Goal: Information Seeking & Learning: Learn about a topic

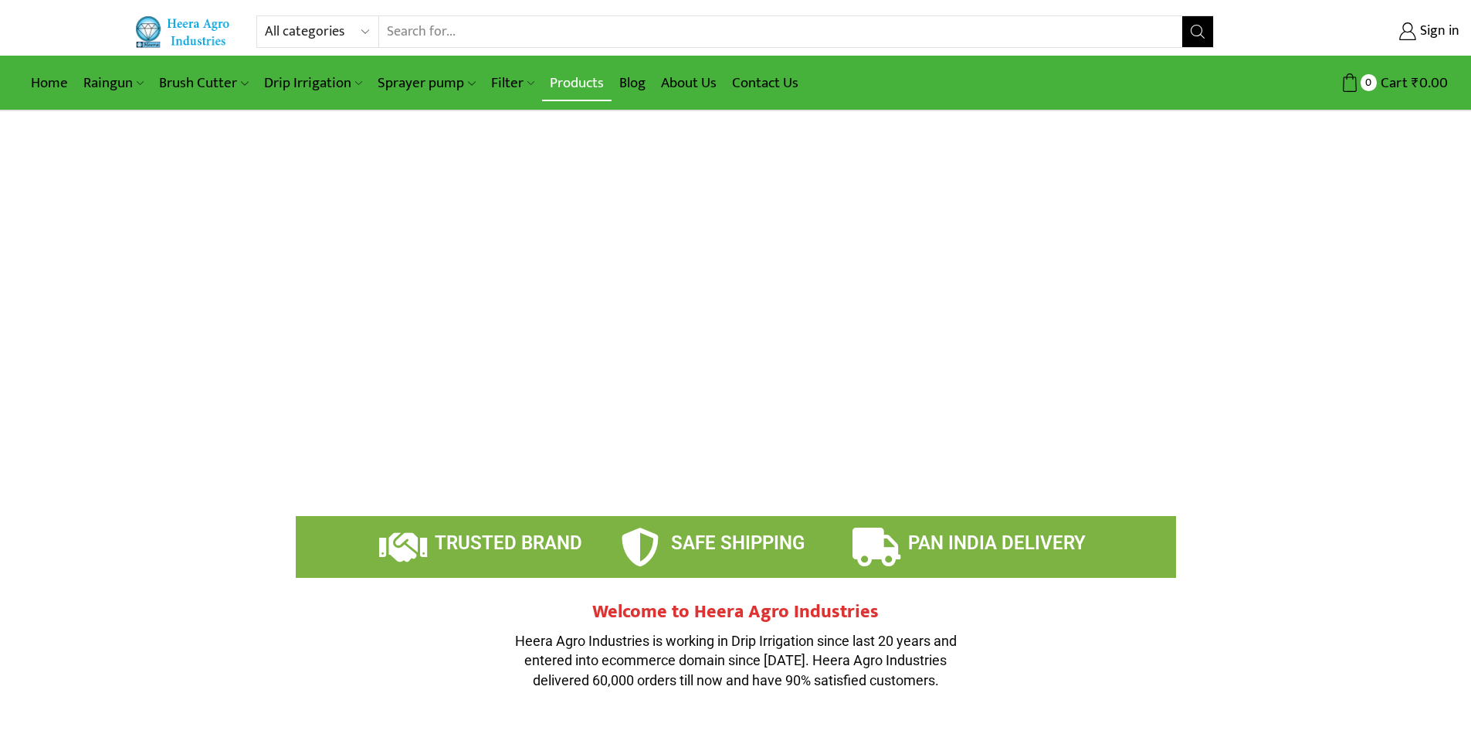
click at [584, 83] on link "Products" at bounding box center [577, 83] width 70 height 36
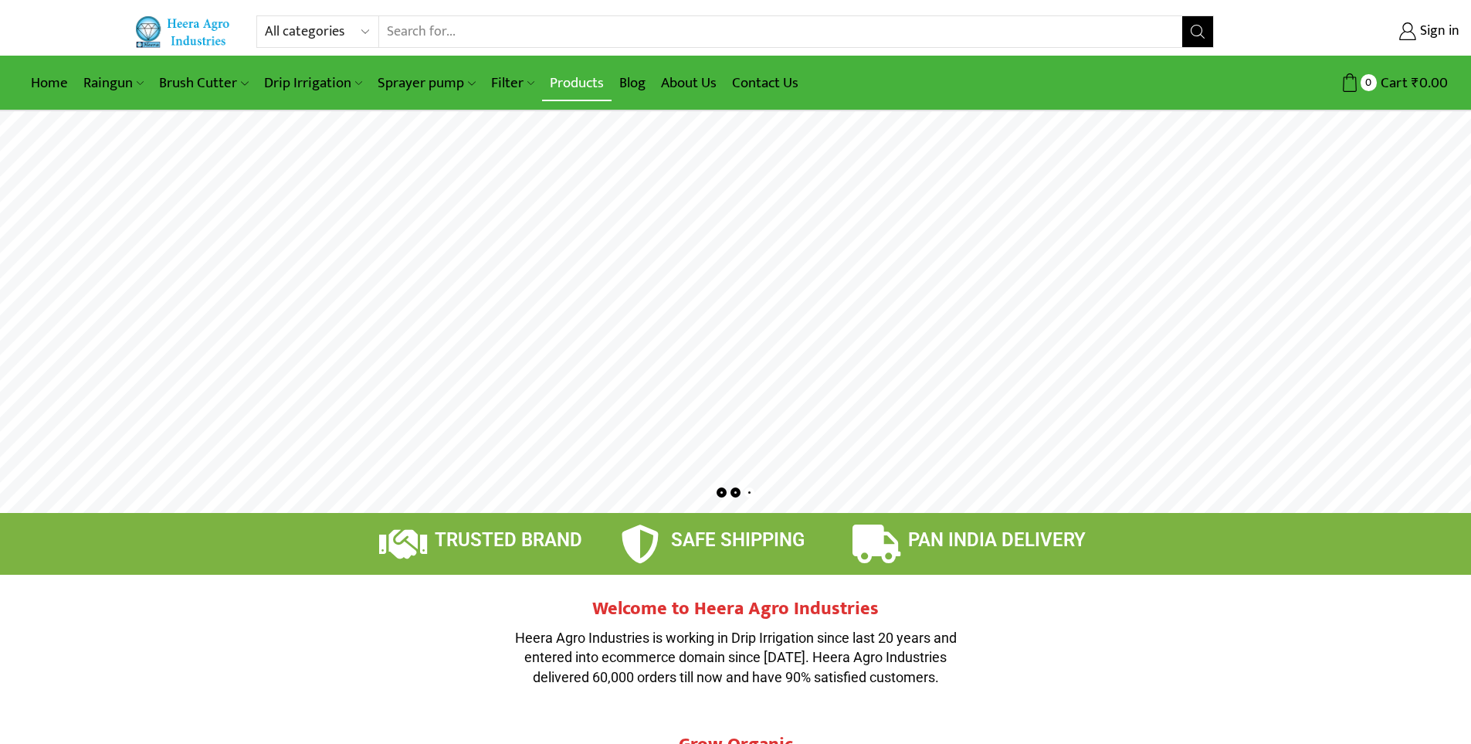
click at [591, 80] on link "Products" at bounding box center [577, 83] width 70 height 36
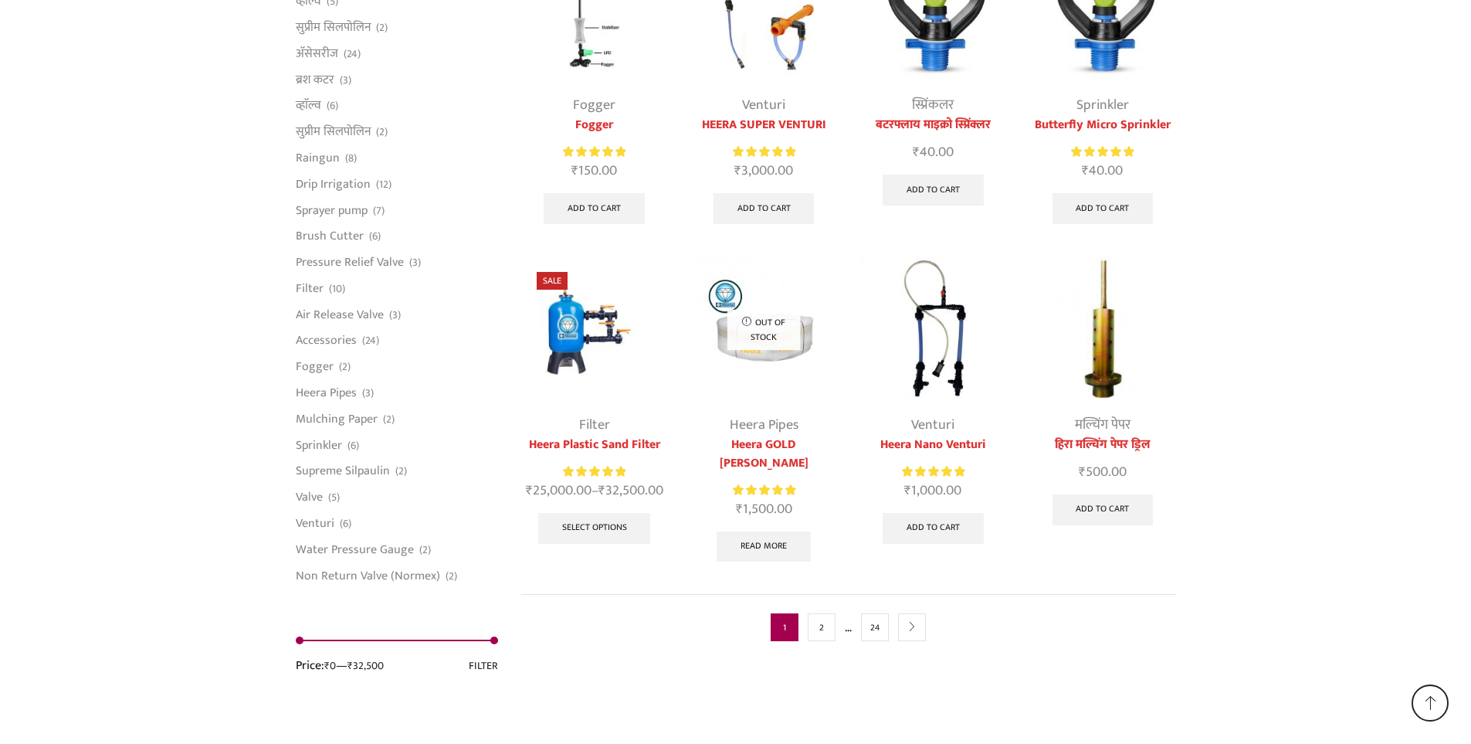
scroll to position [3818, 0]
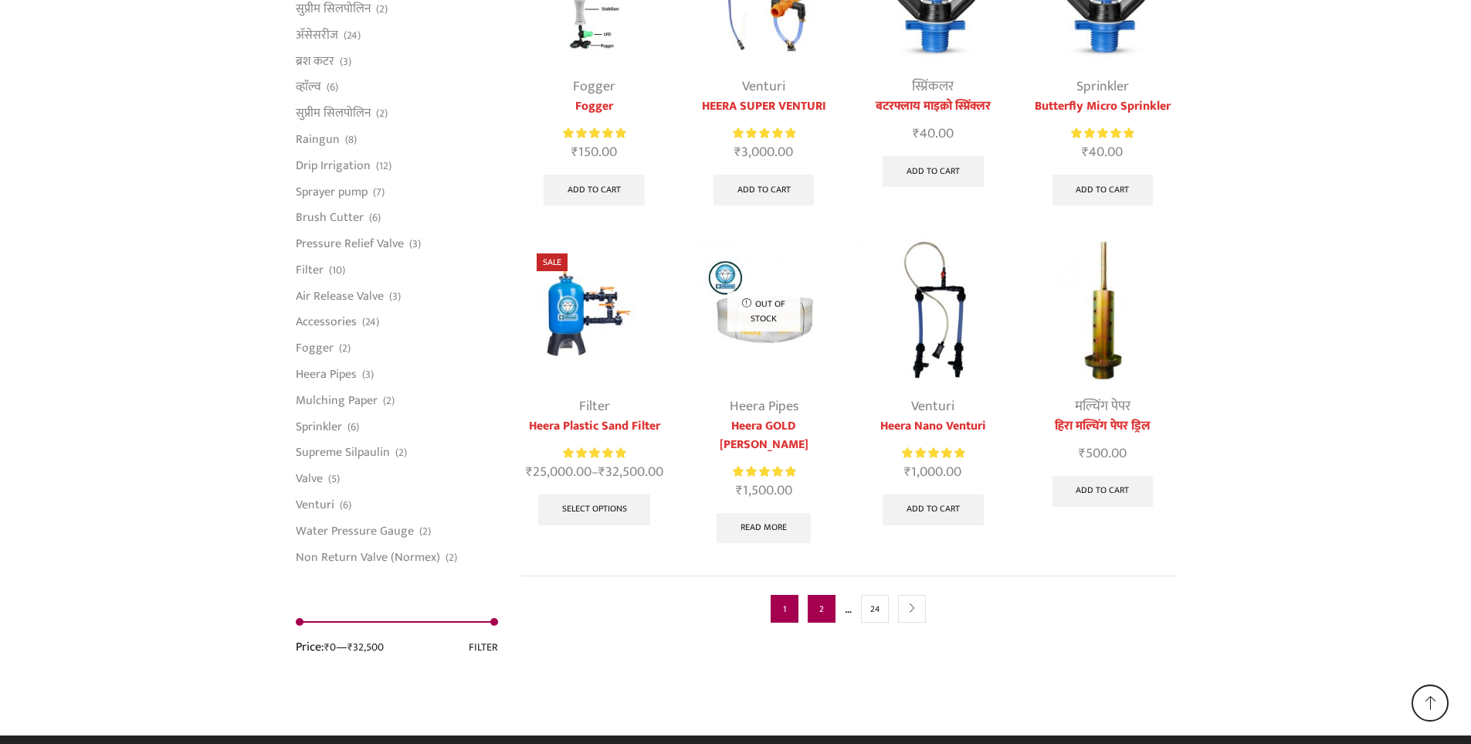
click at [816, 602] on link "2" at bounding box center [822, 609] width 28 height 28
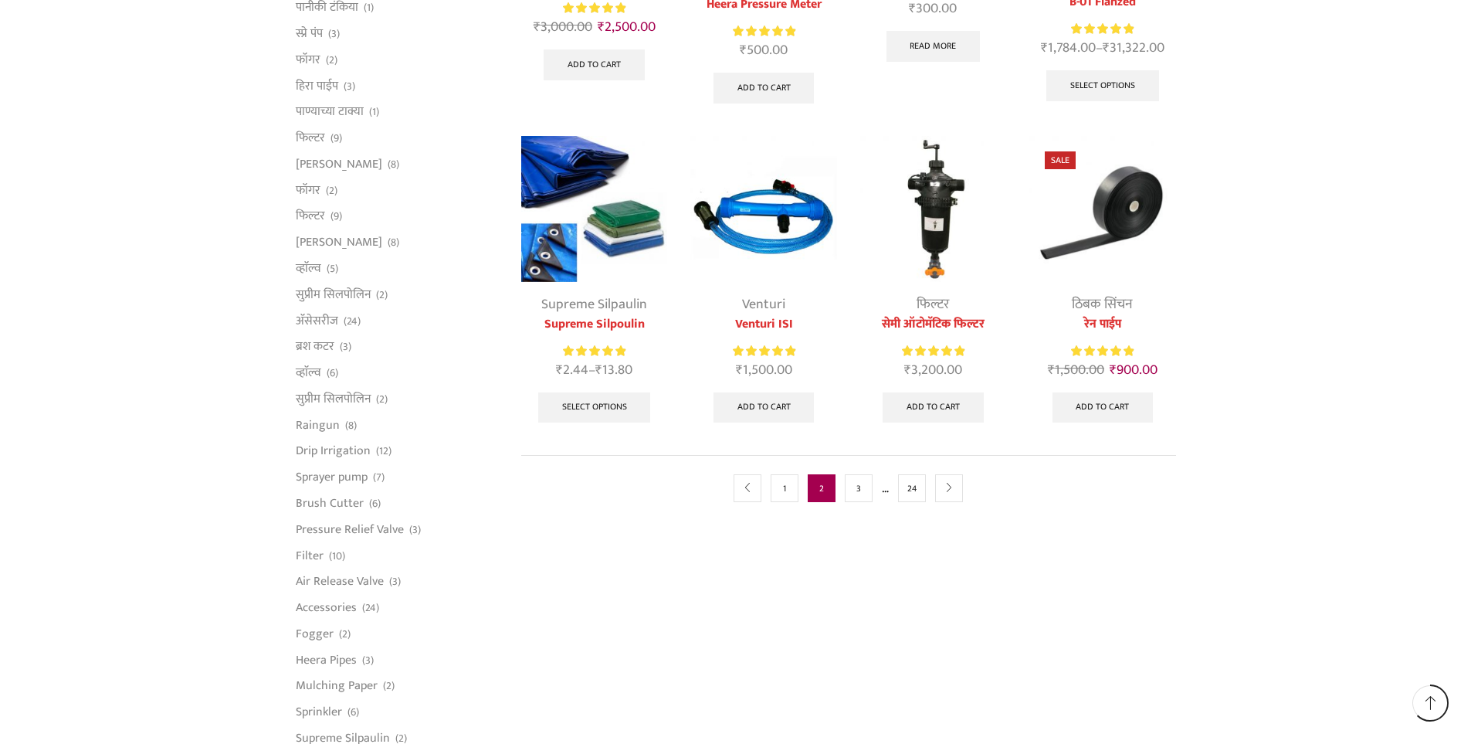
scroll to position [772, 0]
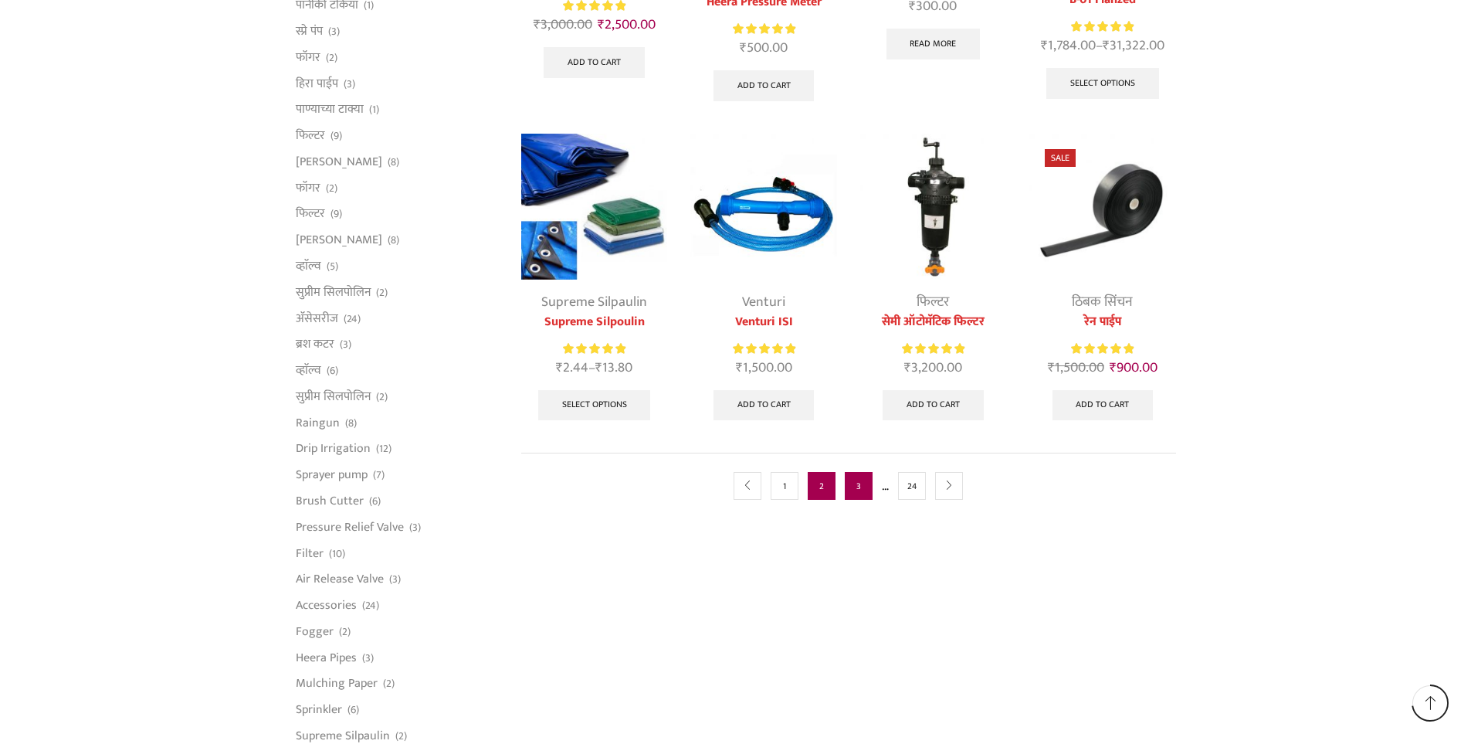
click at [866, 497] on link "3" at bounding box center [859, 486] width 28 height 28
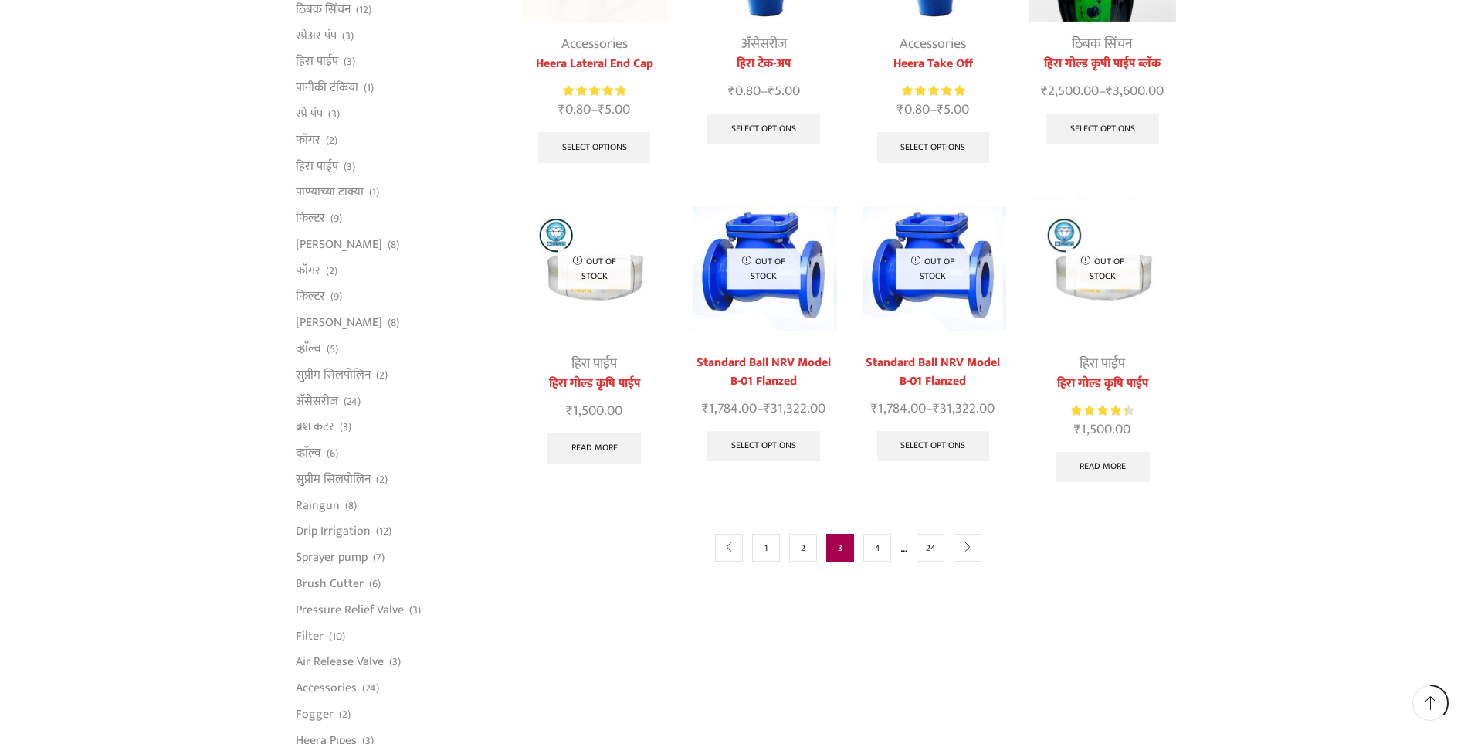
scroll to position [695, 0]
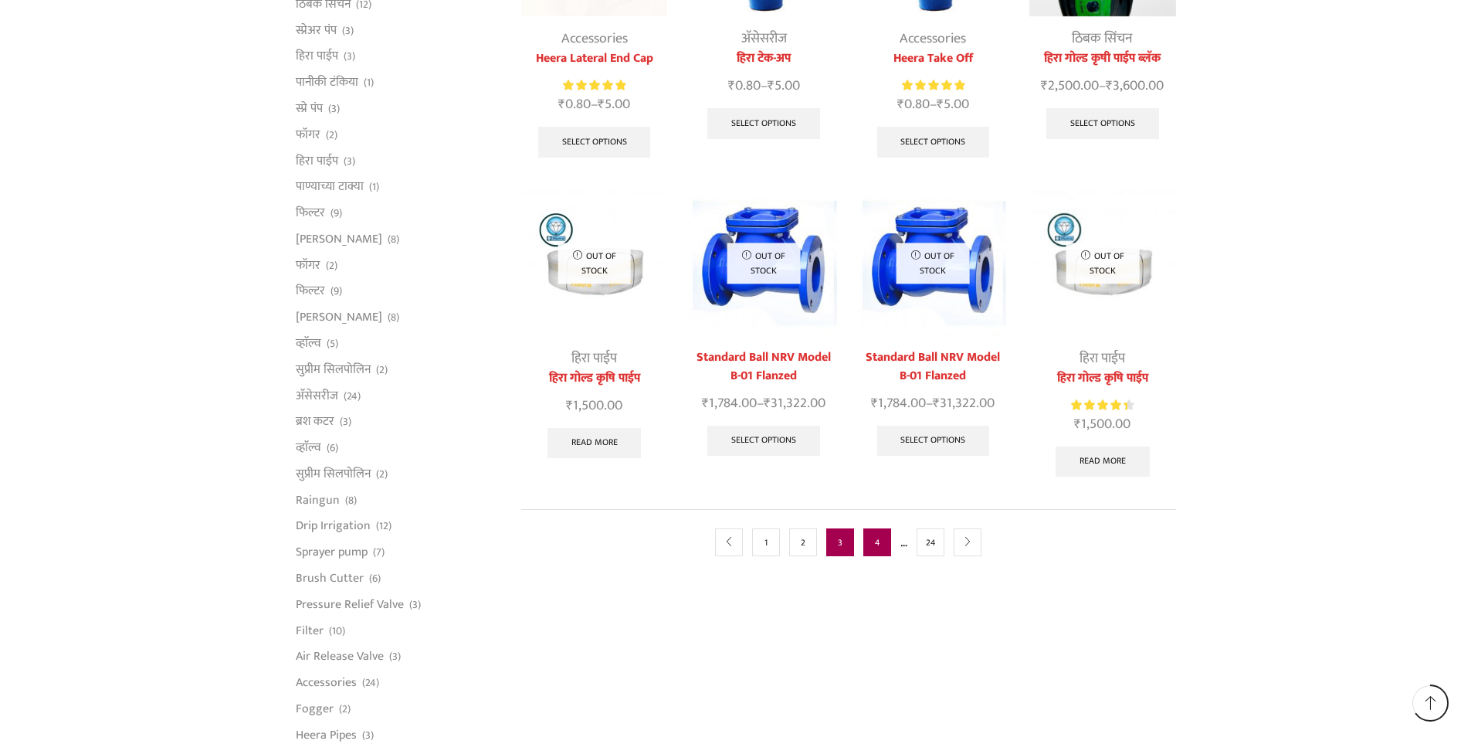
click at [888, 528] on link "4" at bounding box center [877, 542] width 28 height 28
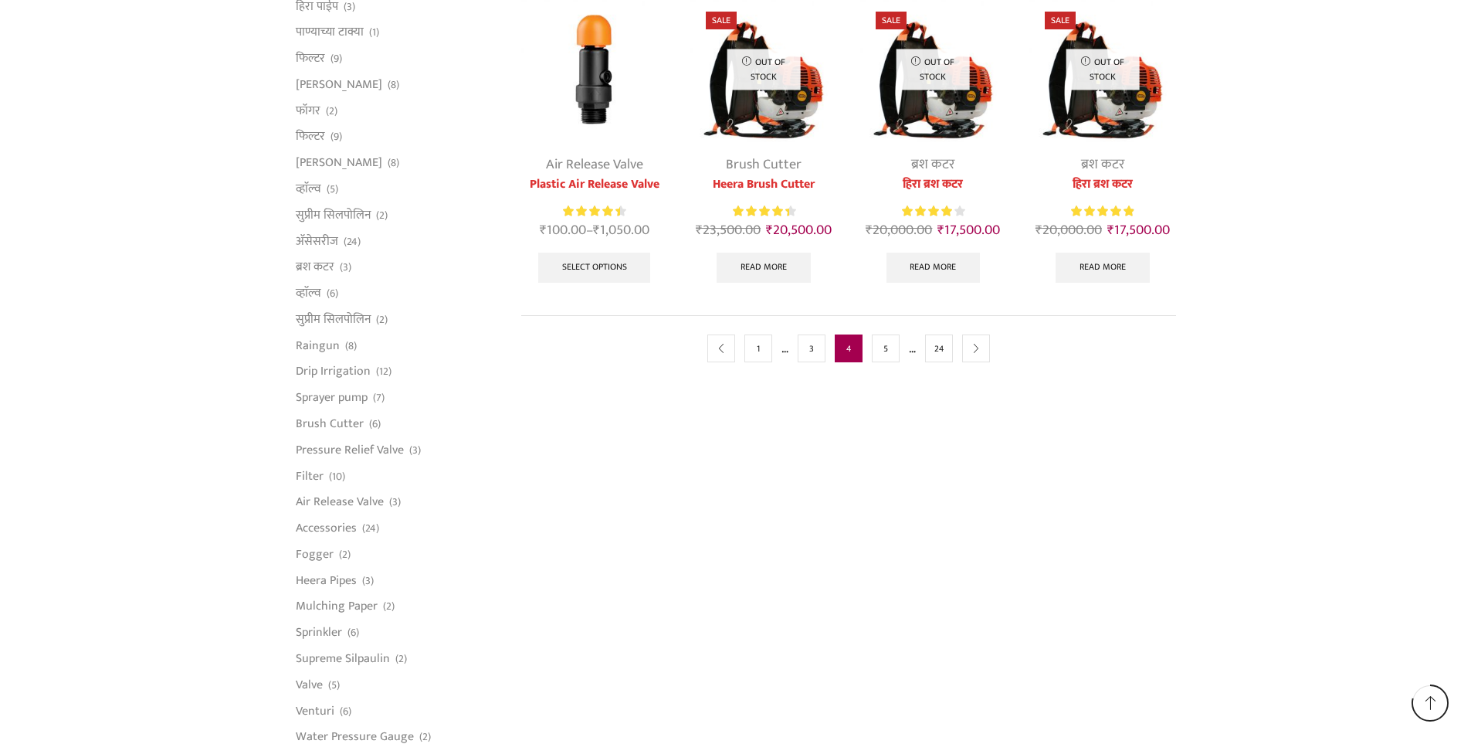
scroll to position [695, 0]
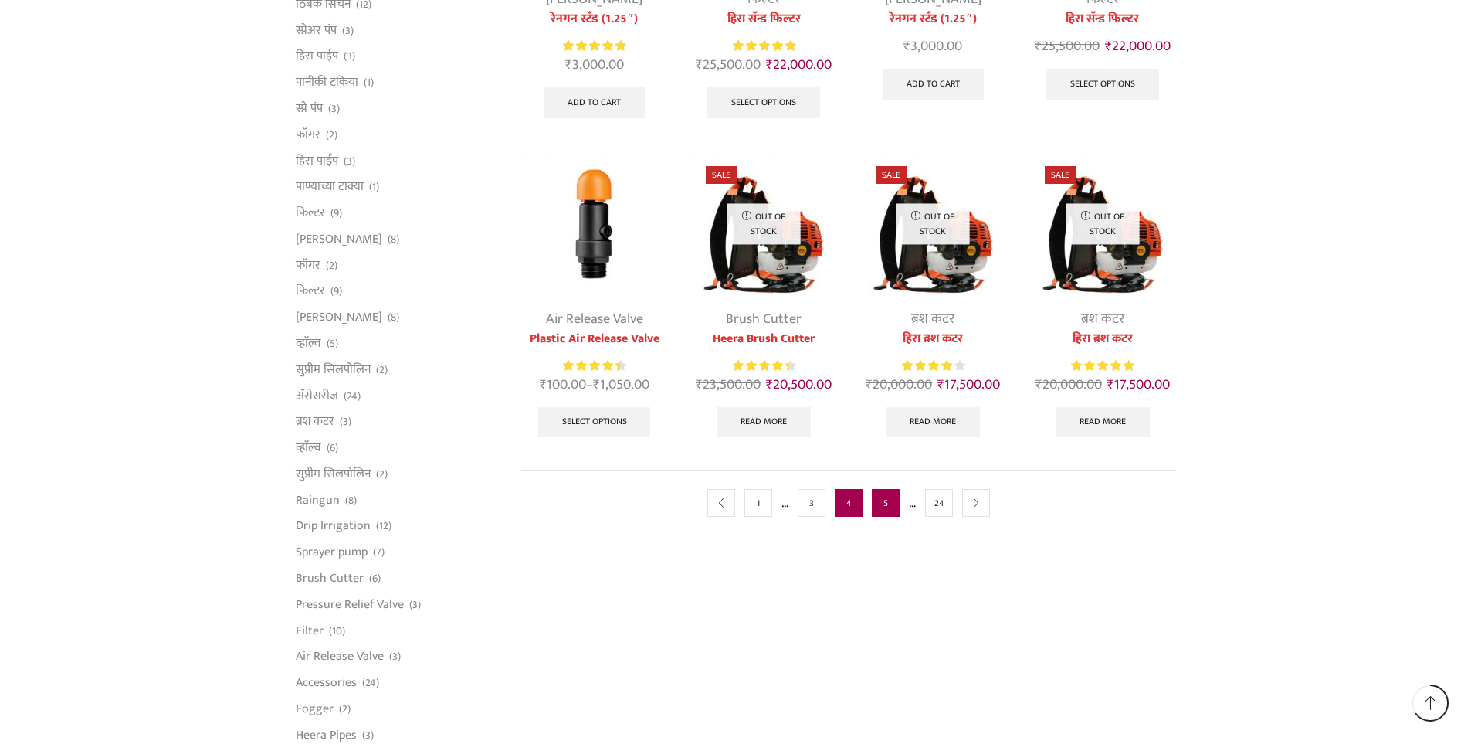
click at [887, 507] on link "5" at bounding box center [886, 503] width 28 height 28
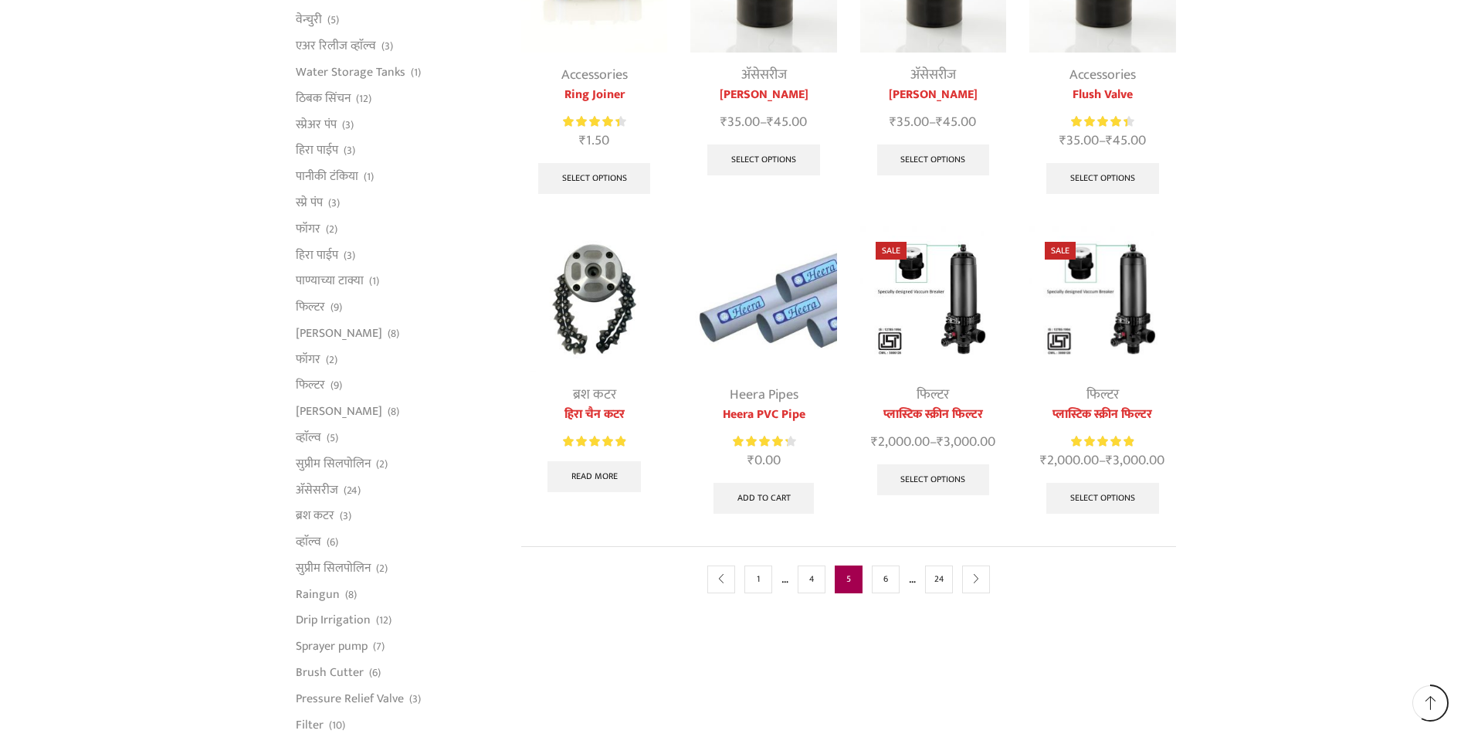
scroll to position [618, 0]
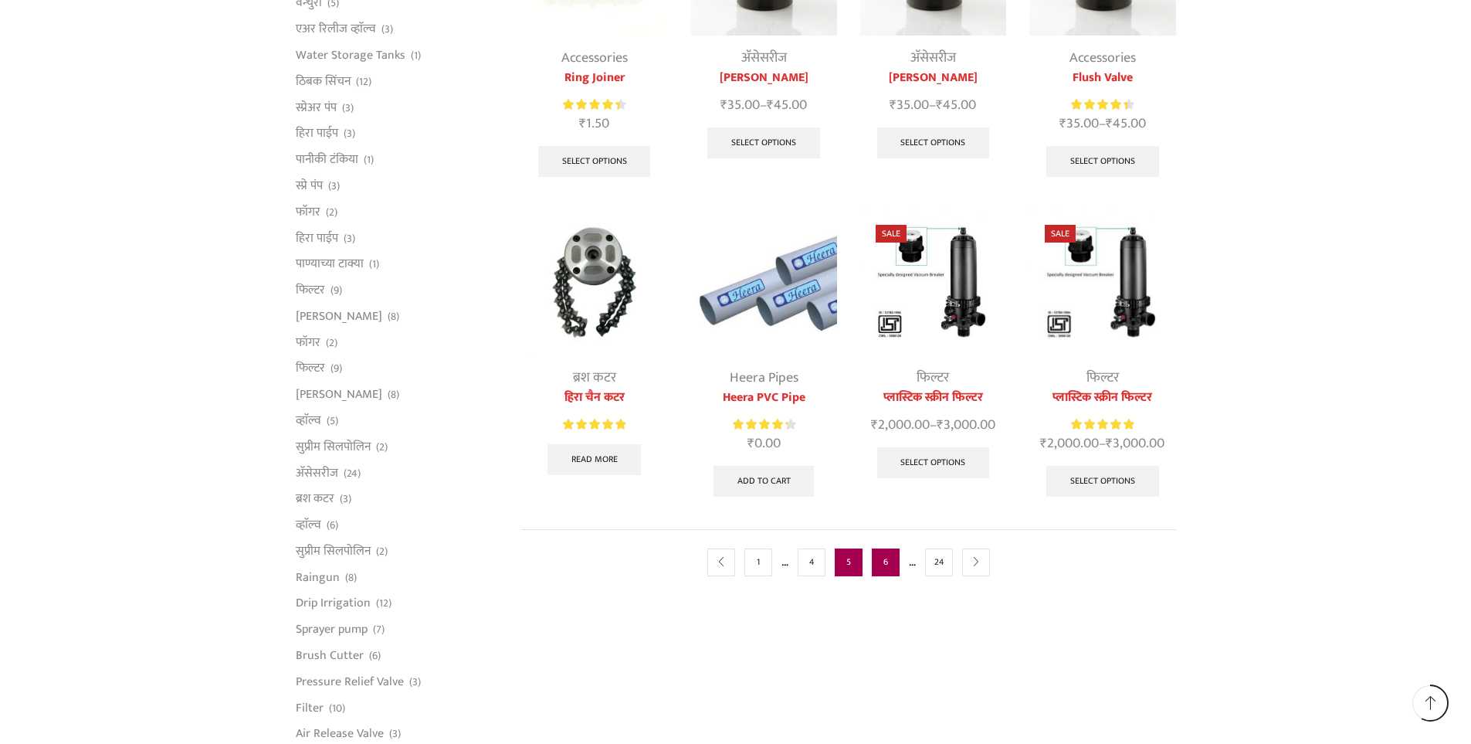
click at [872, 558] on link "6" at bounding box center [886, 562] width 28 height 28
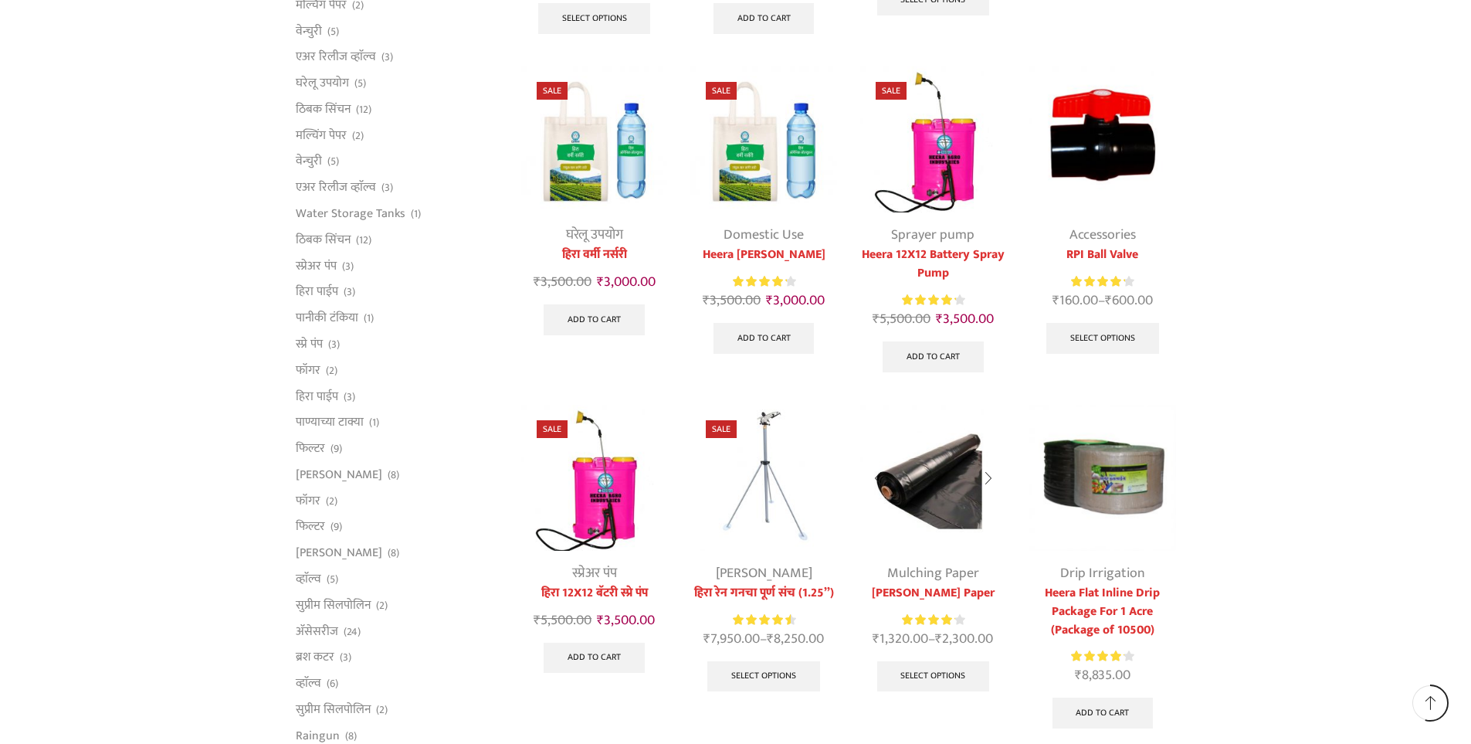
scroll to position [618, 0]
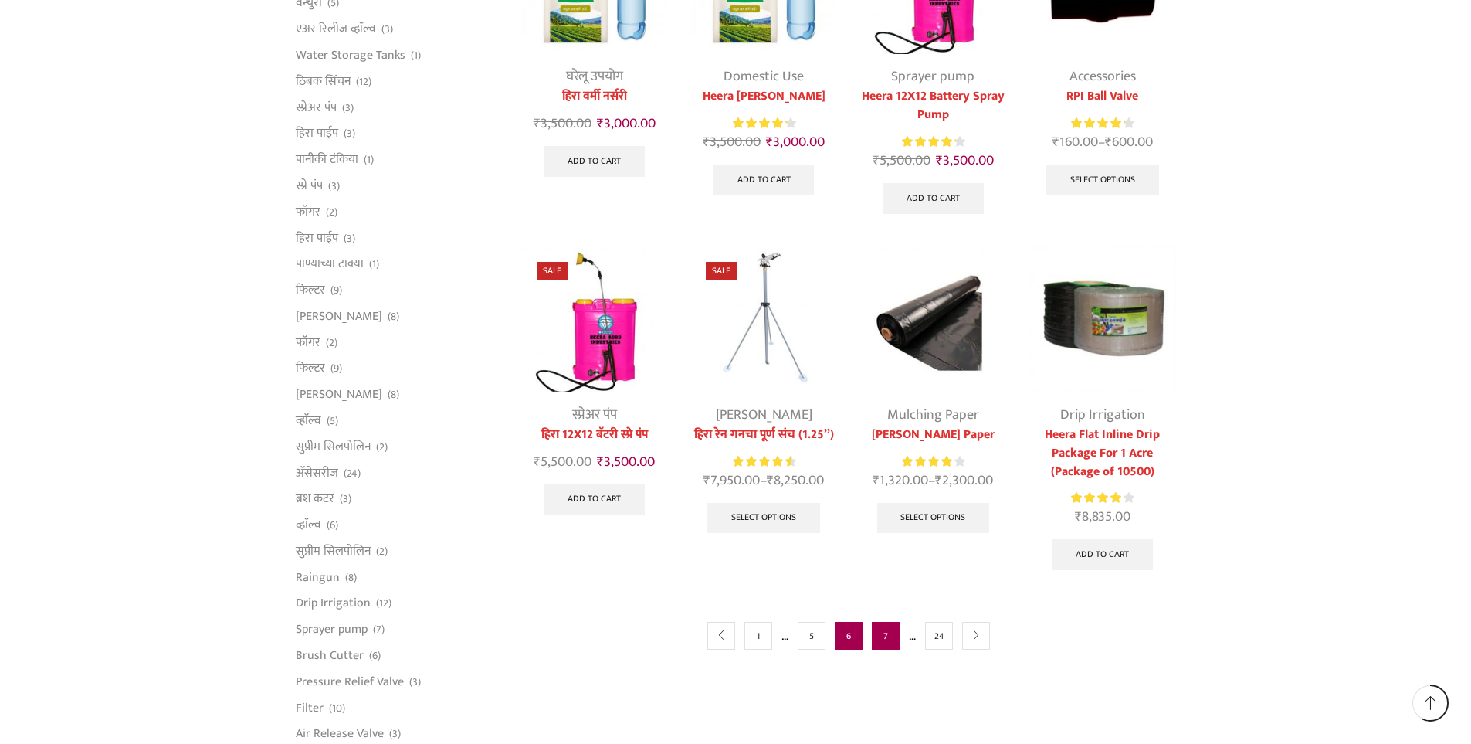
click at [890, 636] on link "7" at bounding box center [886, 636] width 28 height 28
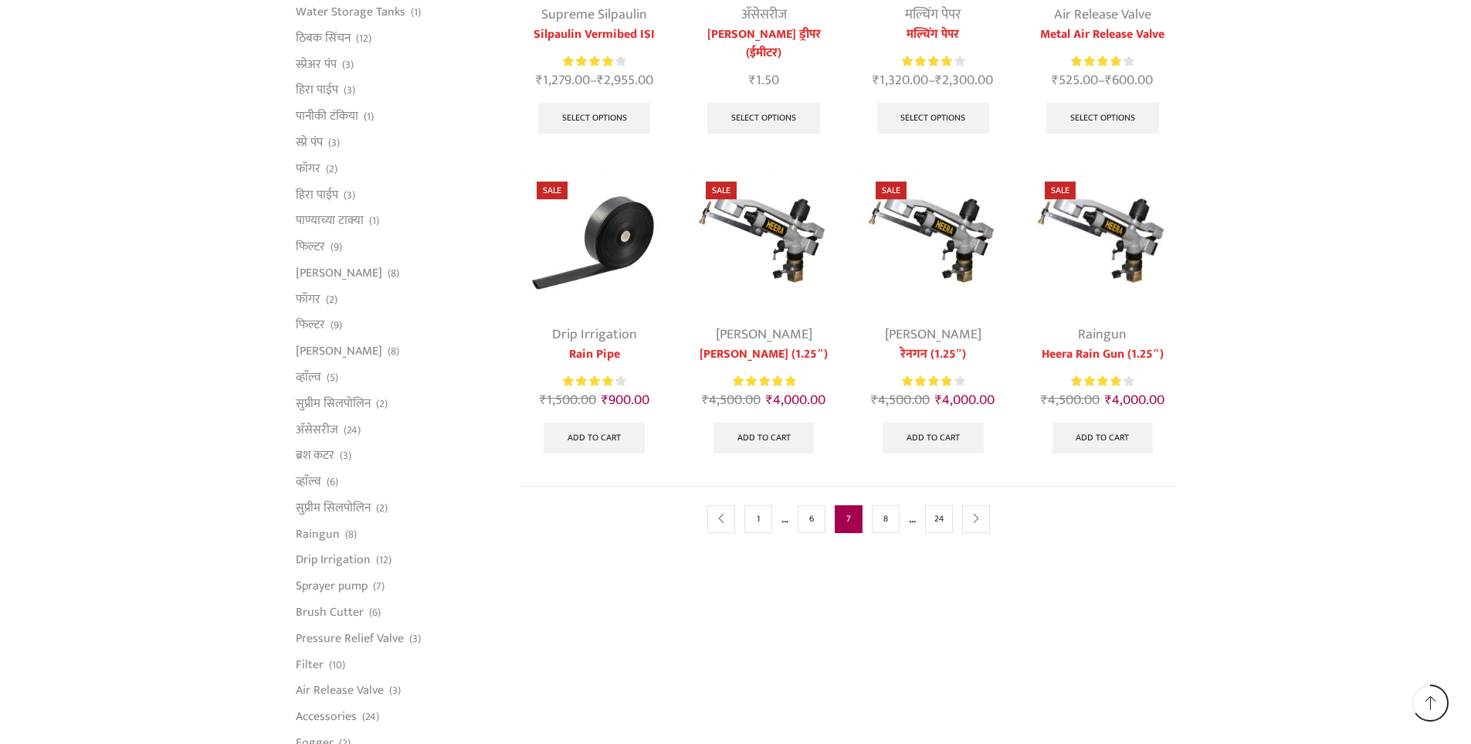
scroll to position [695, 0]
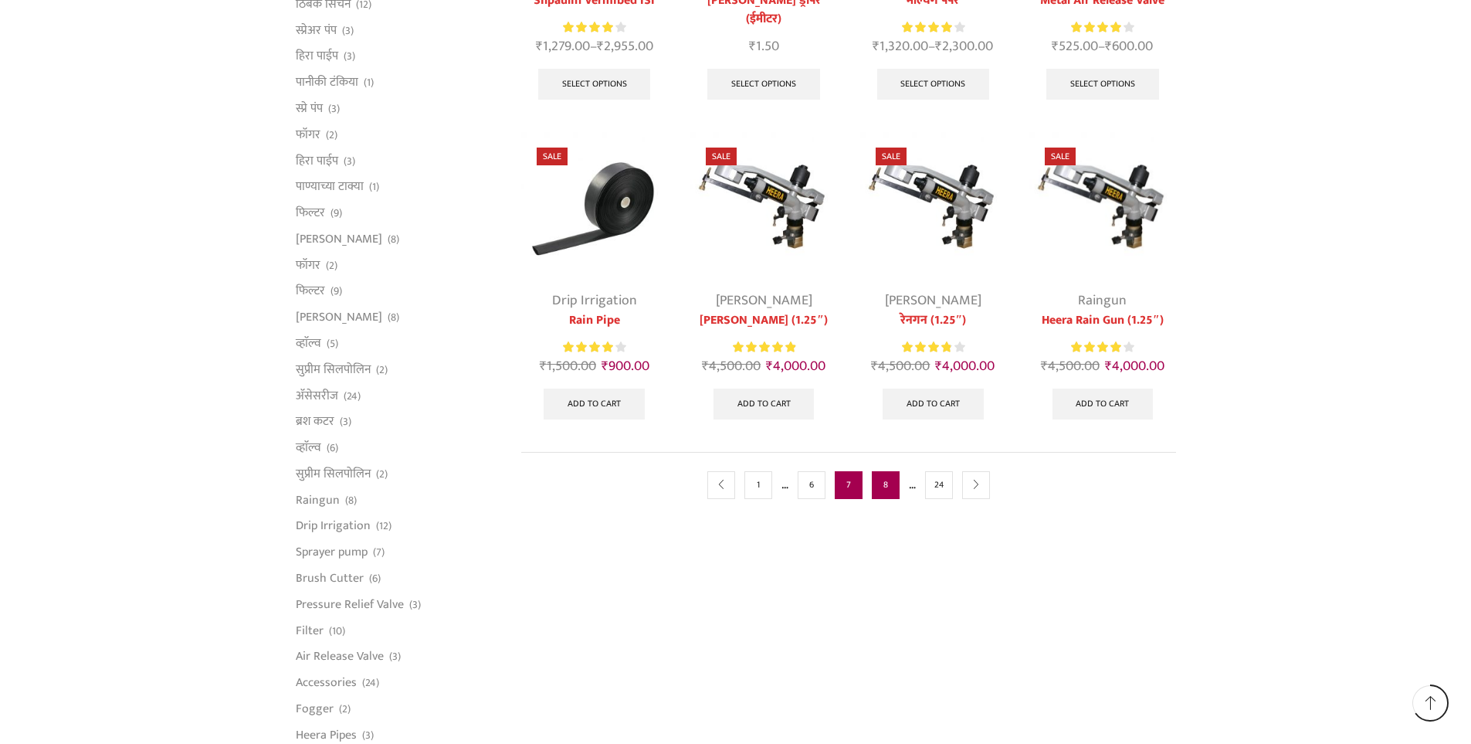
click at [879, 480] on link "8" at bounding box center [886, 485] width 28 height 28
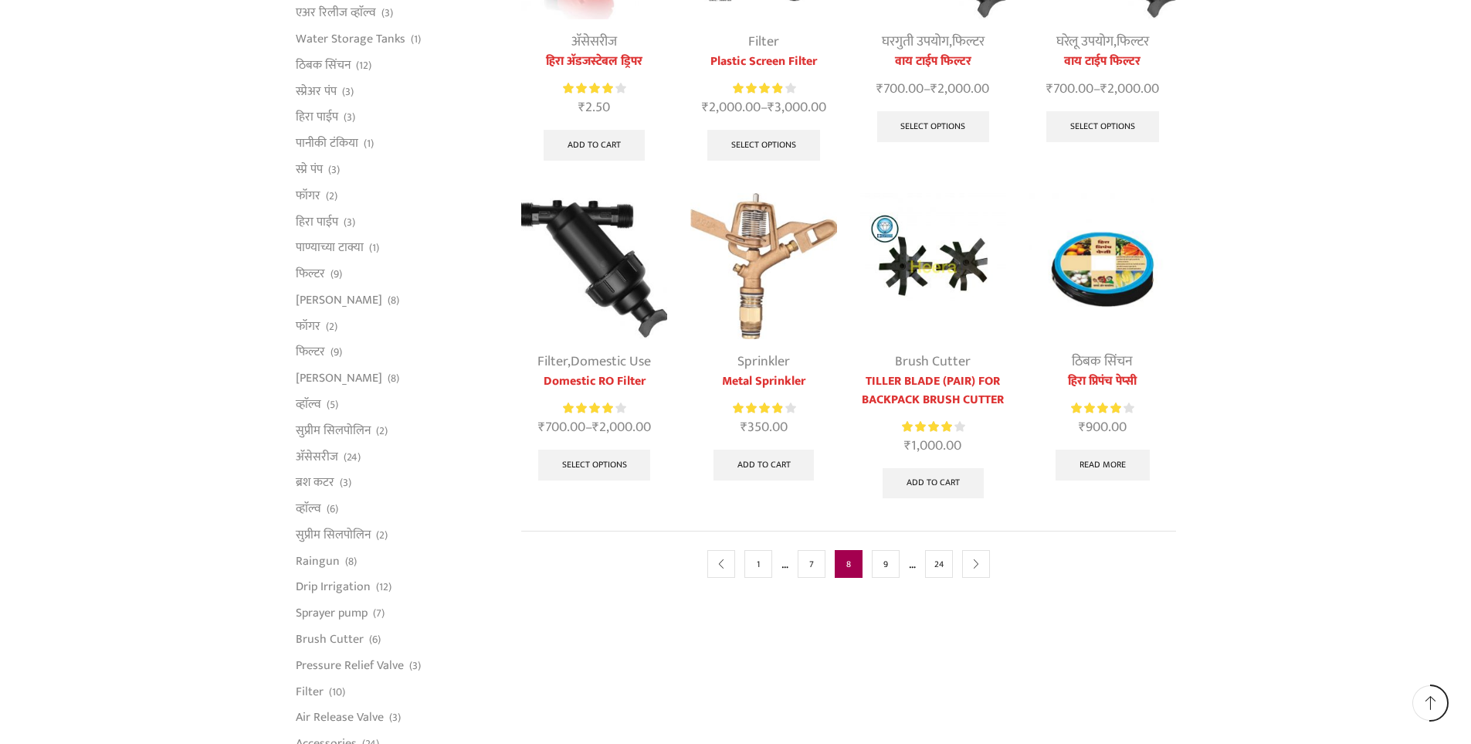
scroll to position [772, 0]
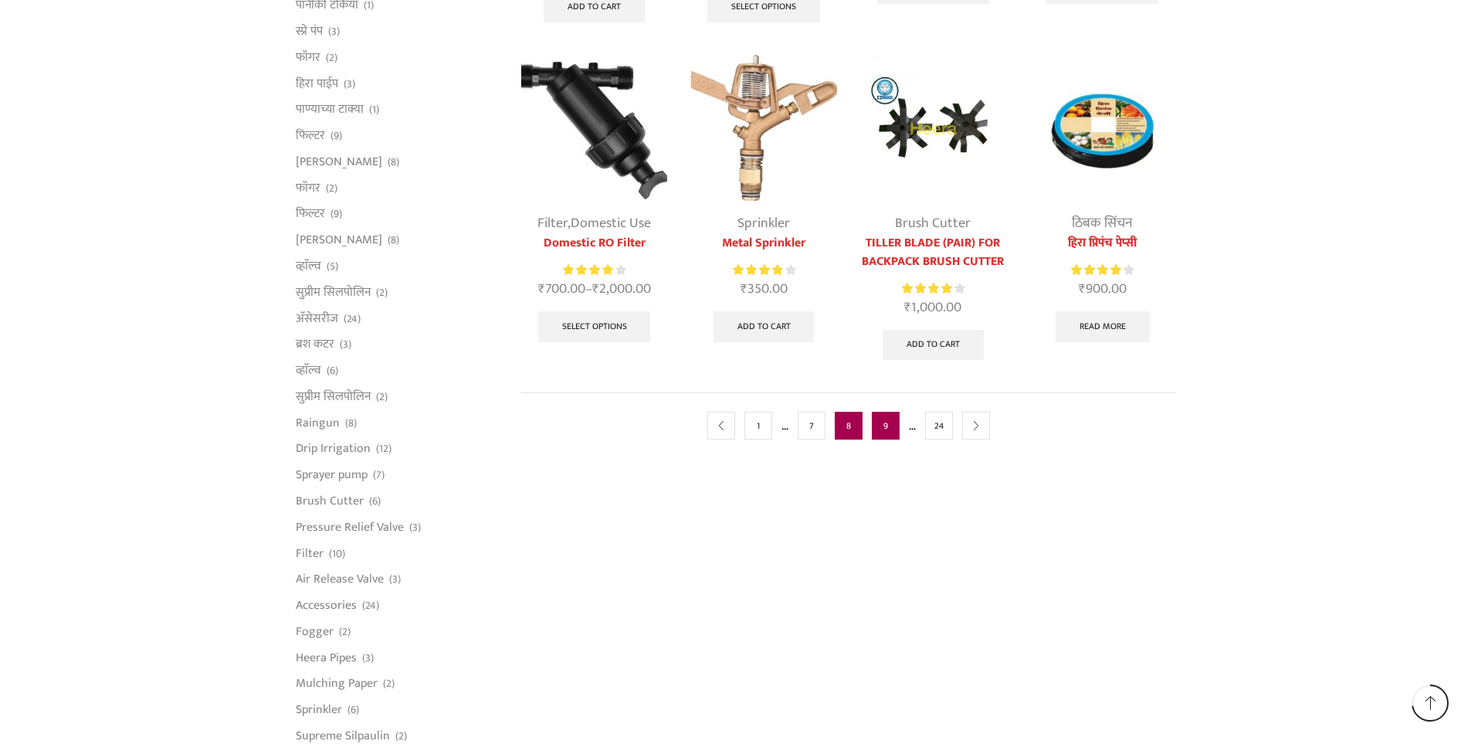
click at [893, 439] on link "9" at bounding box center [886, 426] width 28 height 28
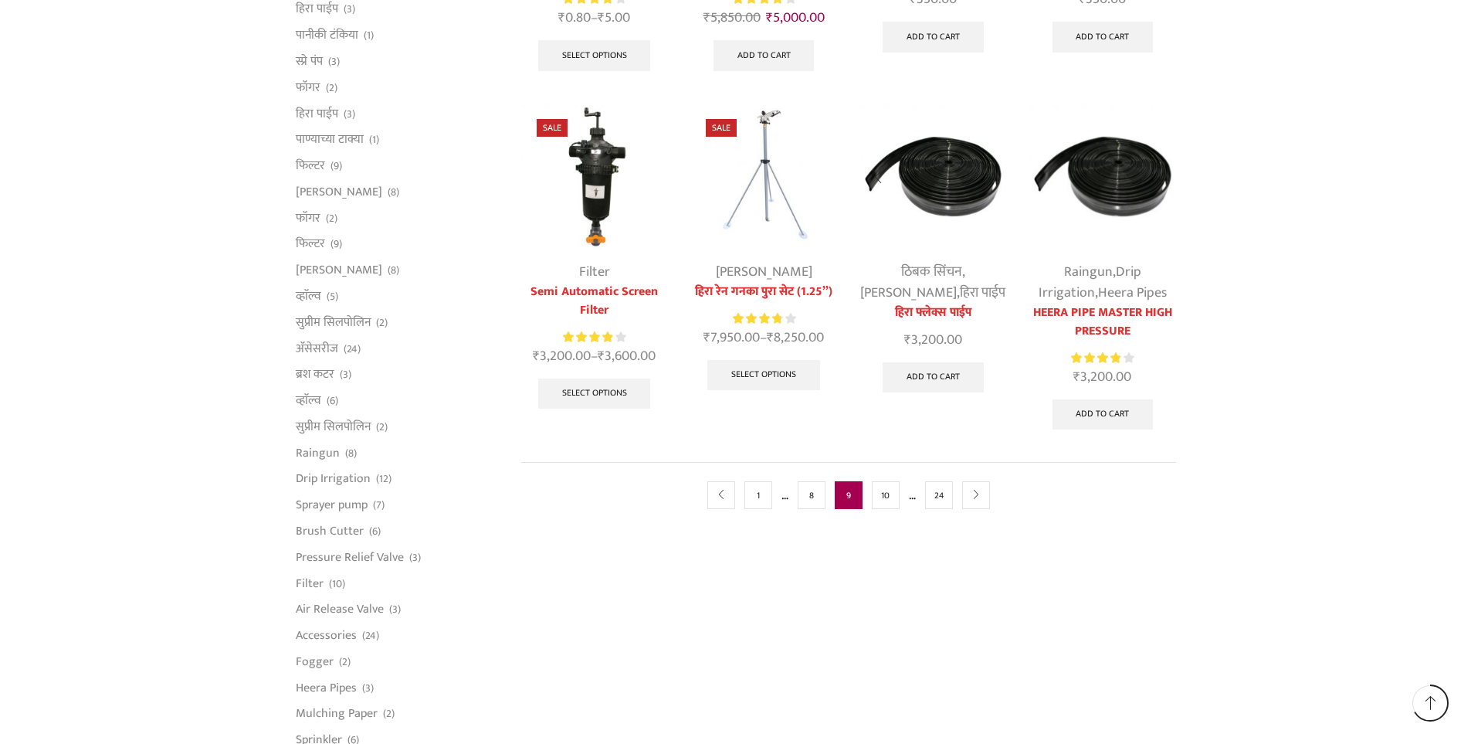
scroll to position [618, 0]
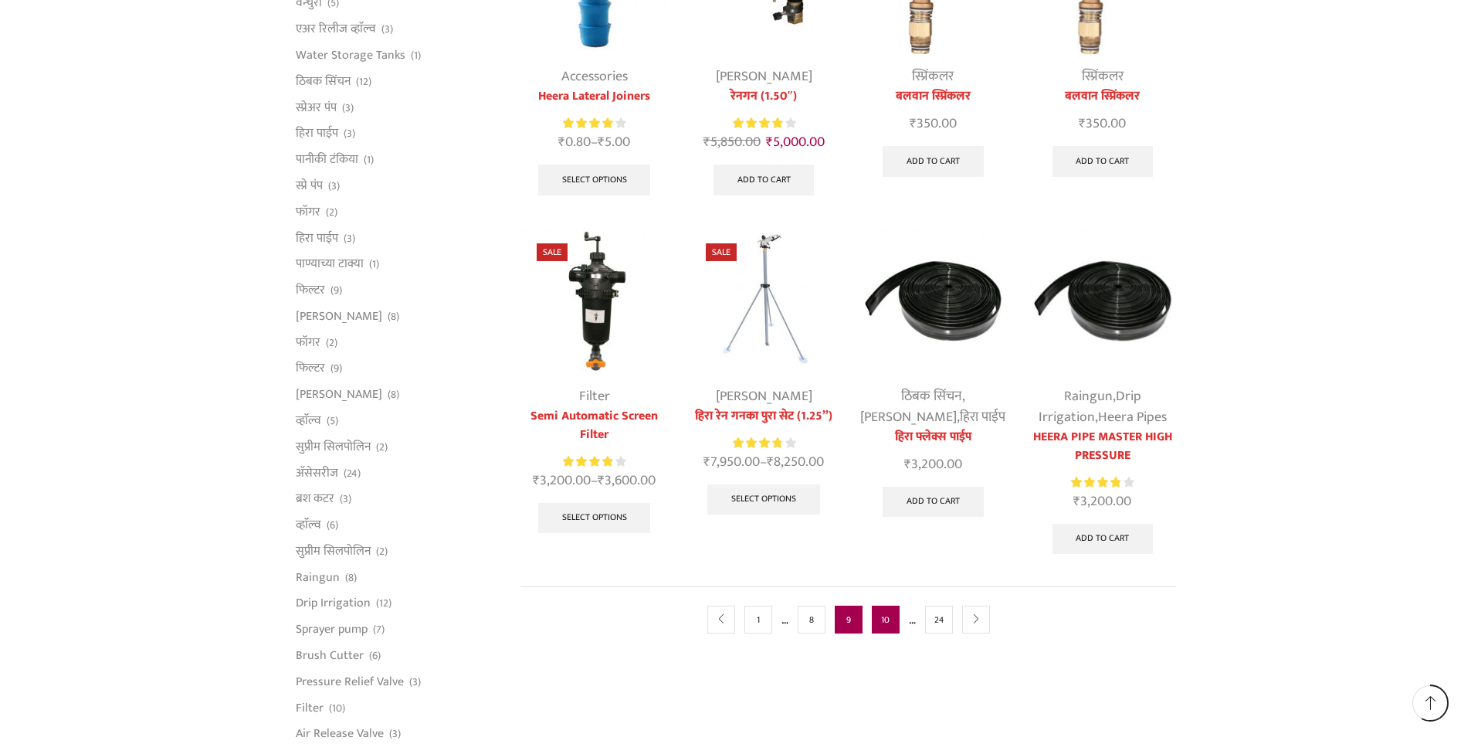
click at [873, 605] on link "10" at bounding box center [886, 619] width 28 height 28
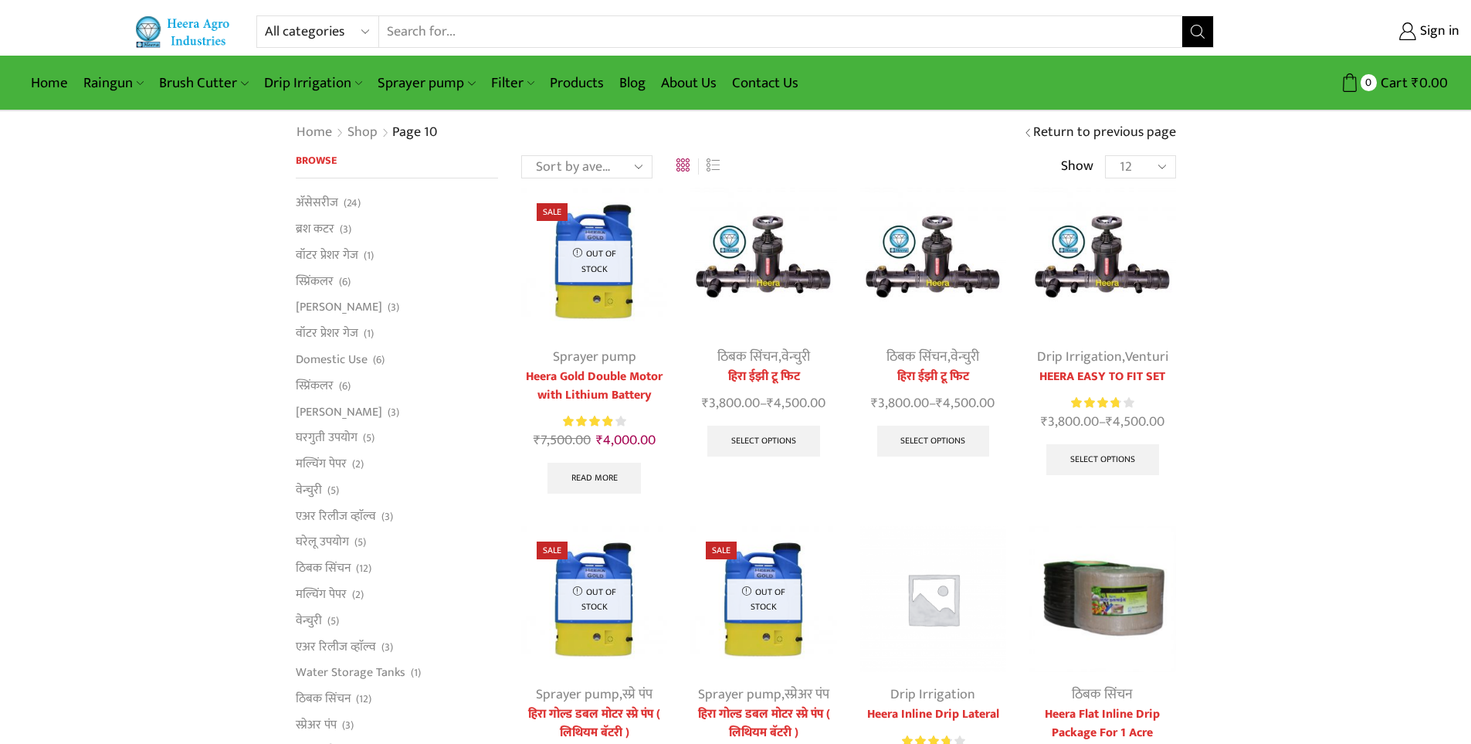
click at [432, 31] on input "Search input" at bounding box center [781, 31] width 804 height 31
type input "MICHIN"
click at [1182, 16] on button "Search" at bounding box center [1197, 31] width 31 height 31
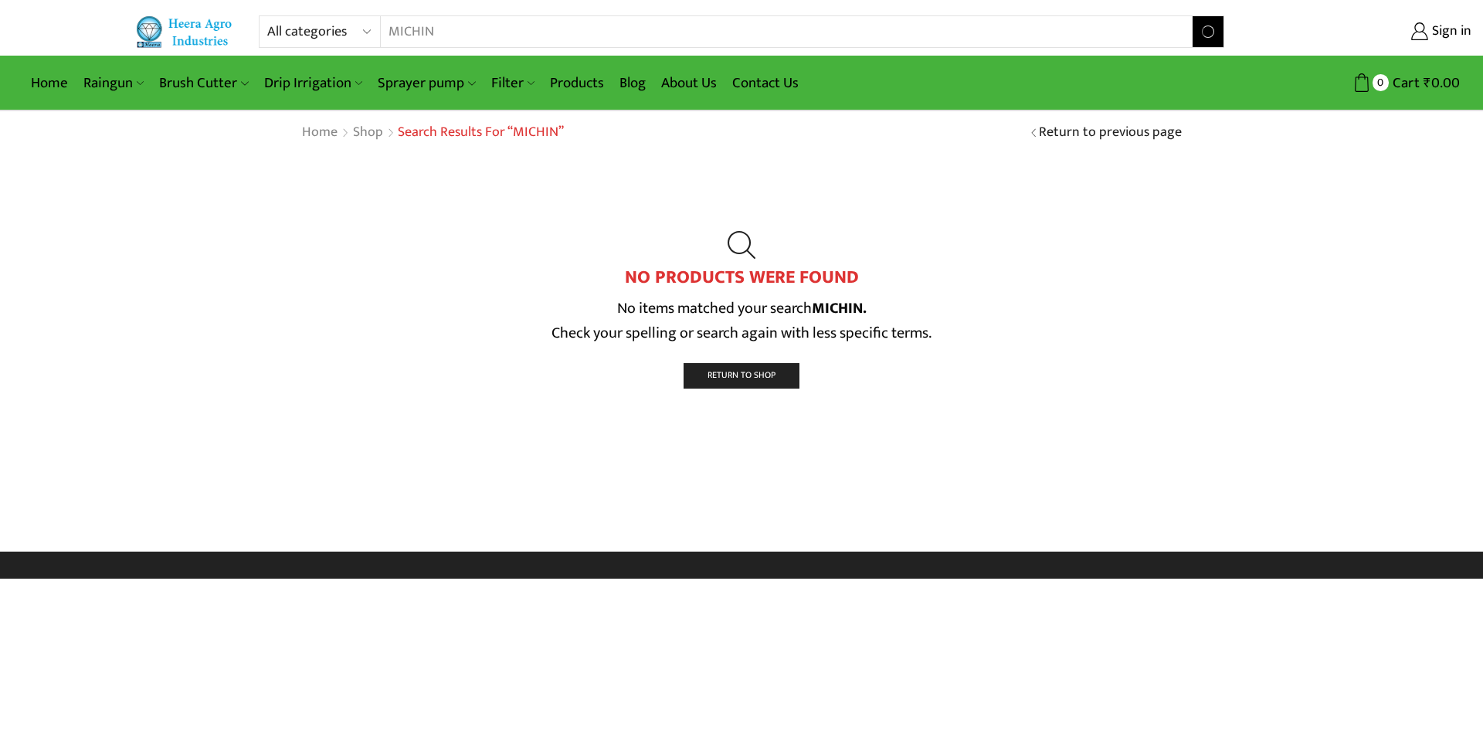
click at [432, 31] on input "MICHIN" at bounding box center [777, 31] width 792 height 31
type input "M"
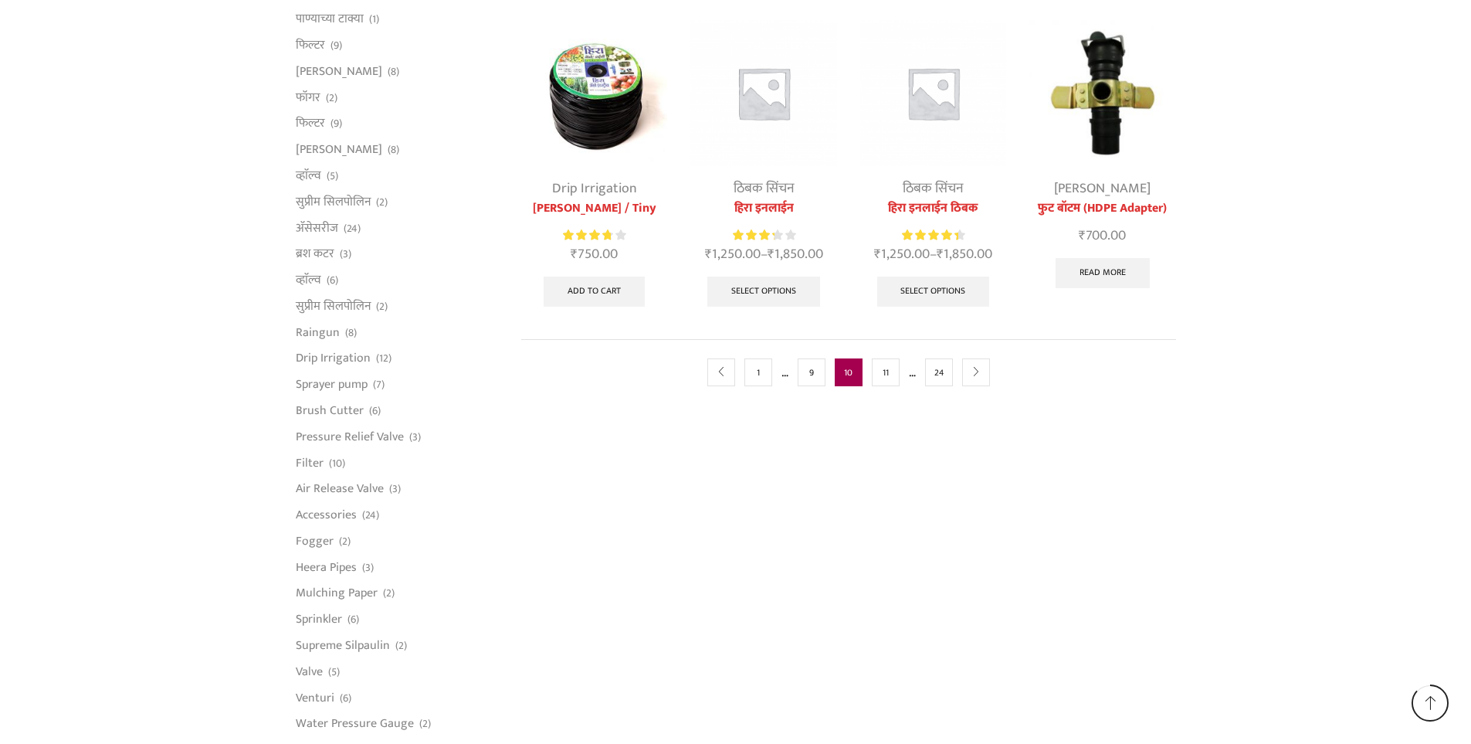
scroll to position [842, 0]
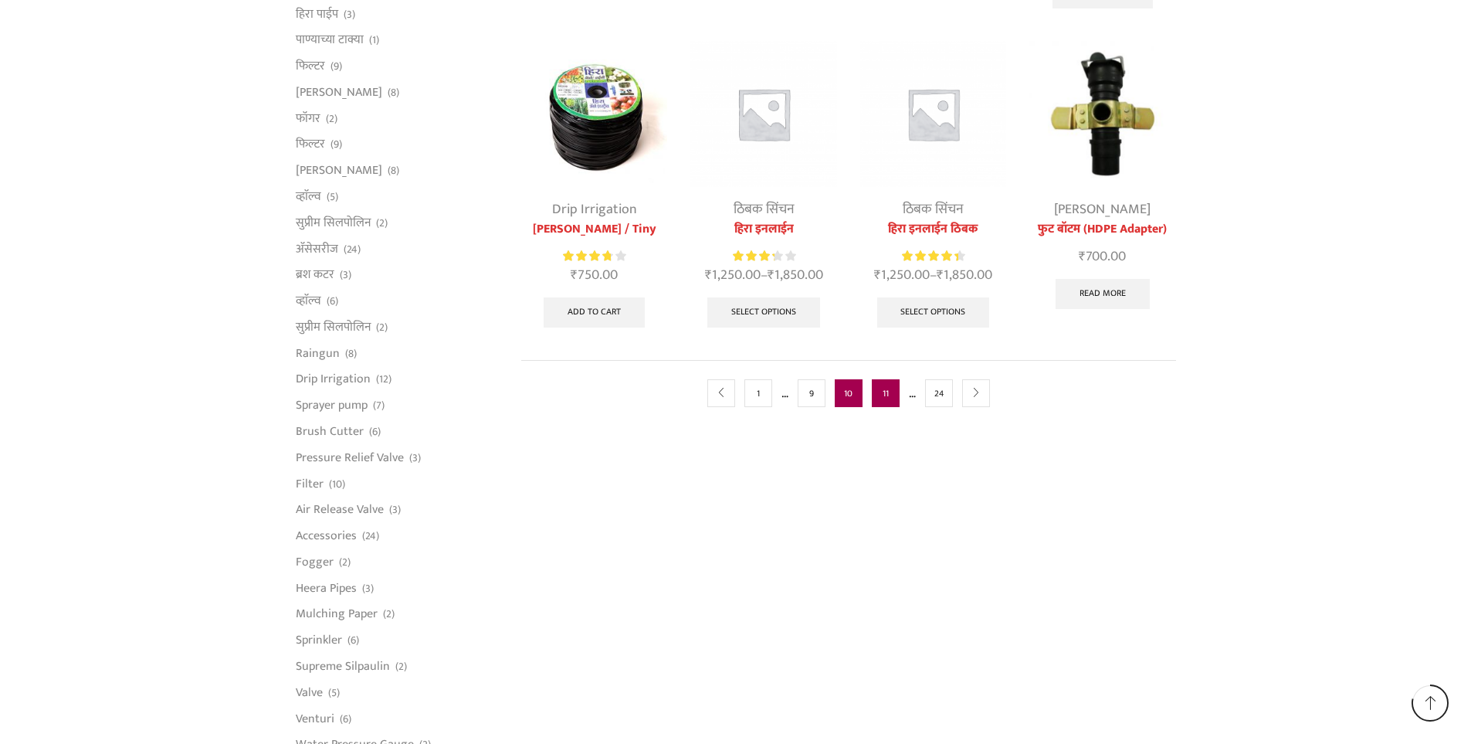
click at [897, 396] on link "11" at bounding box center [886, 393] width 28 height 28
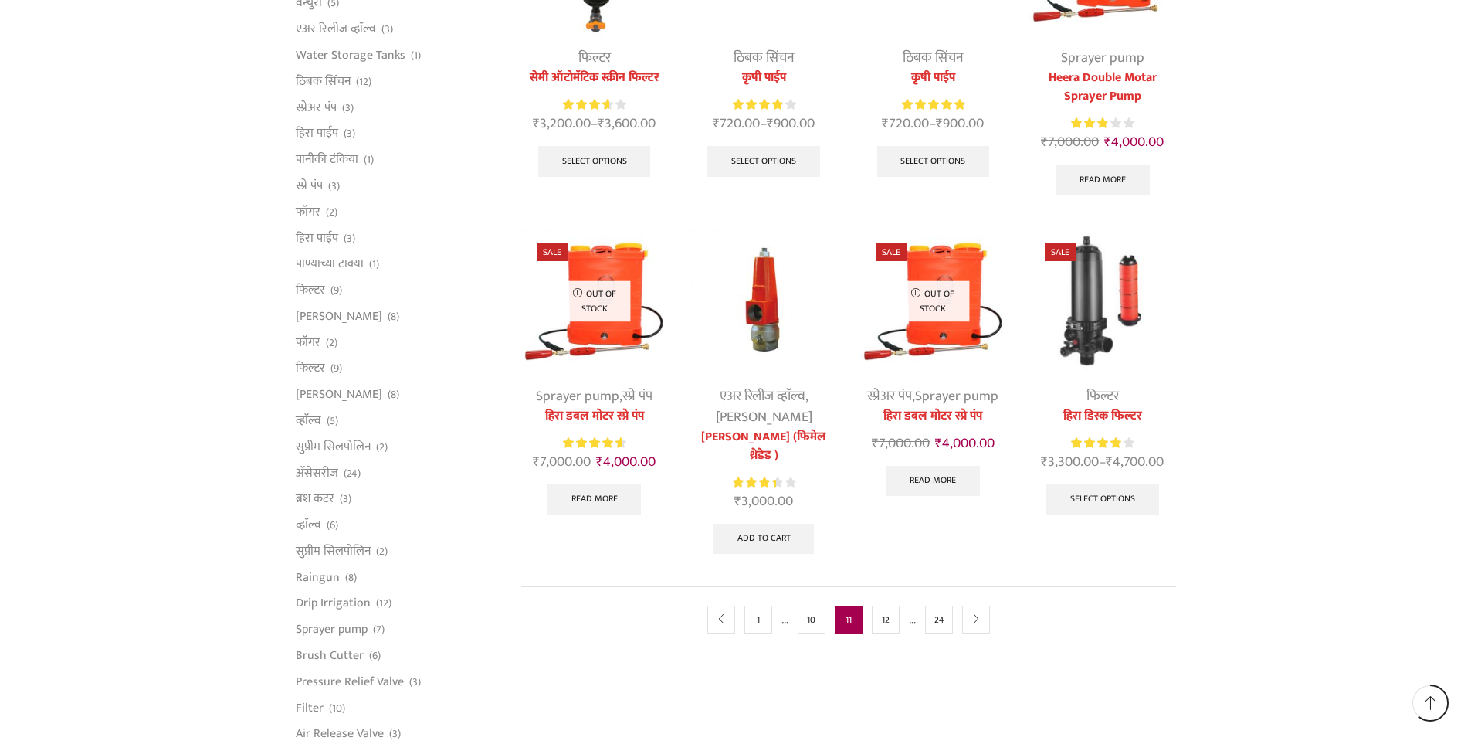
scroll to position [772, 0]
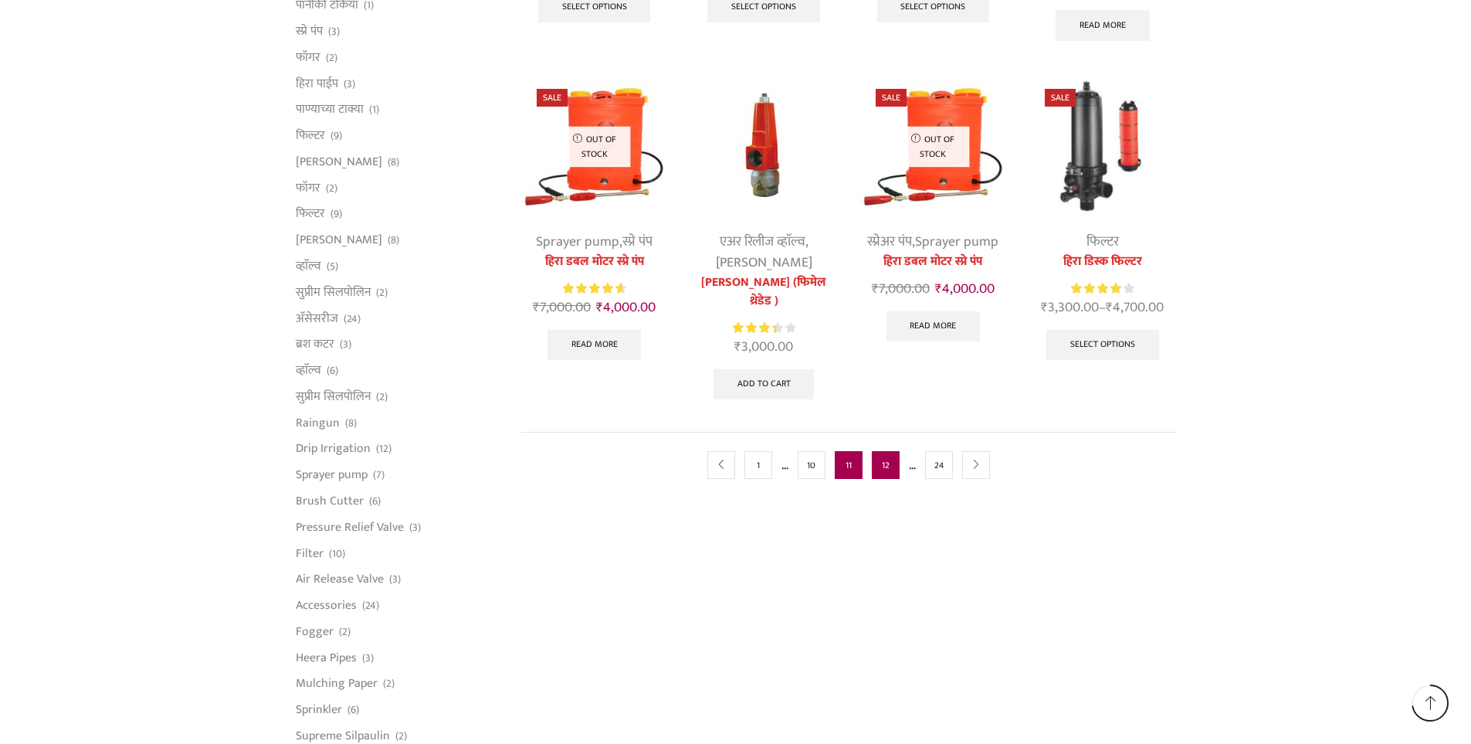
click at [884, 469] on link "12" at bounding box center [886, 465] width 28 height 28
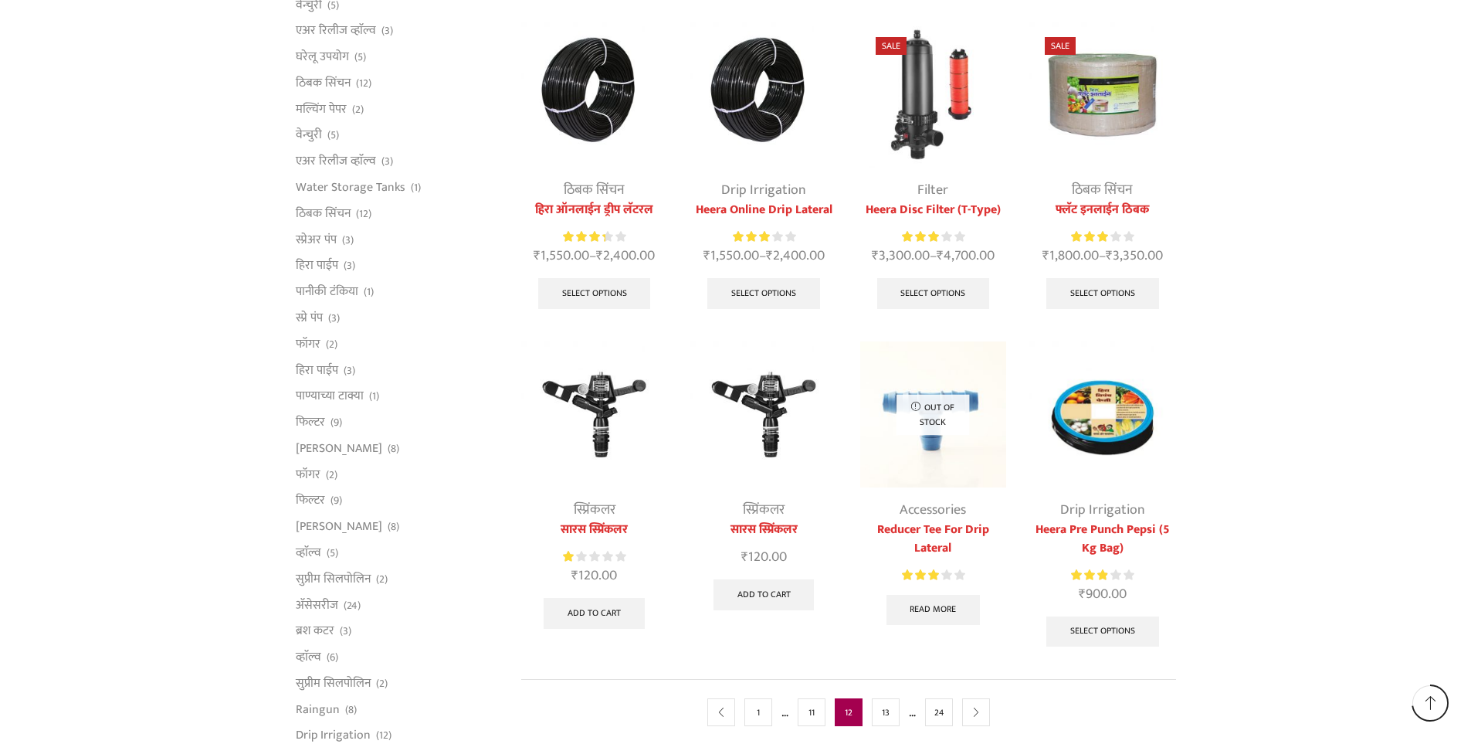
scroll to position [772, 0]
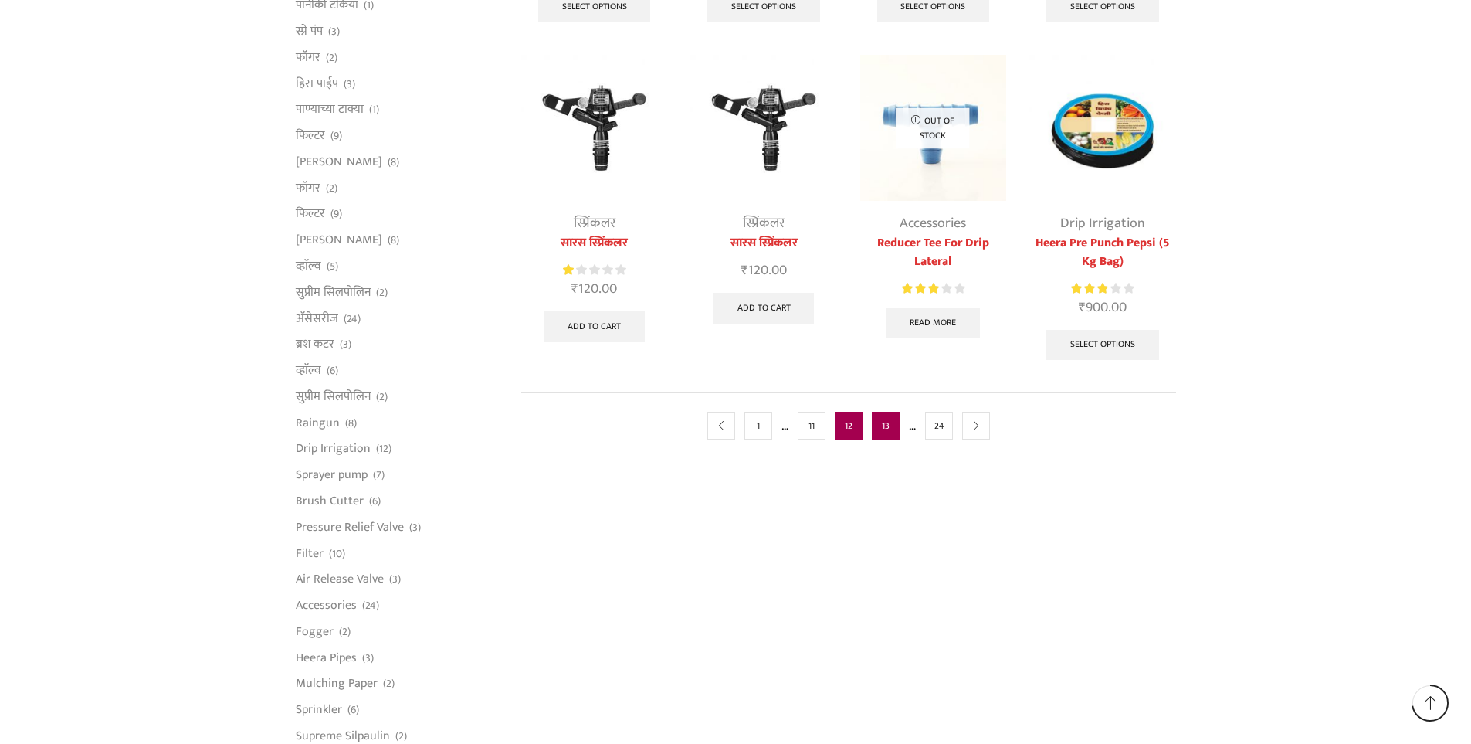
click at [885, 432] on link "13" at bounding box center [886, 426] width 28 height 28
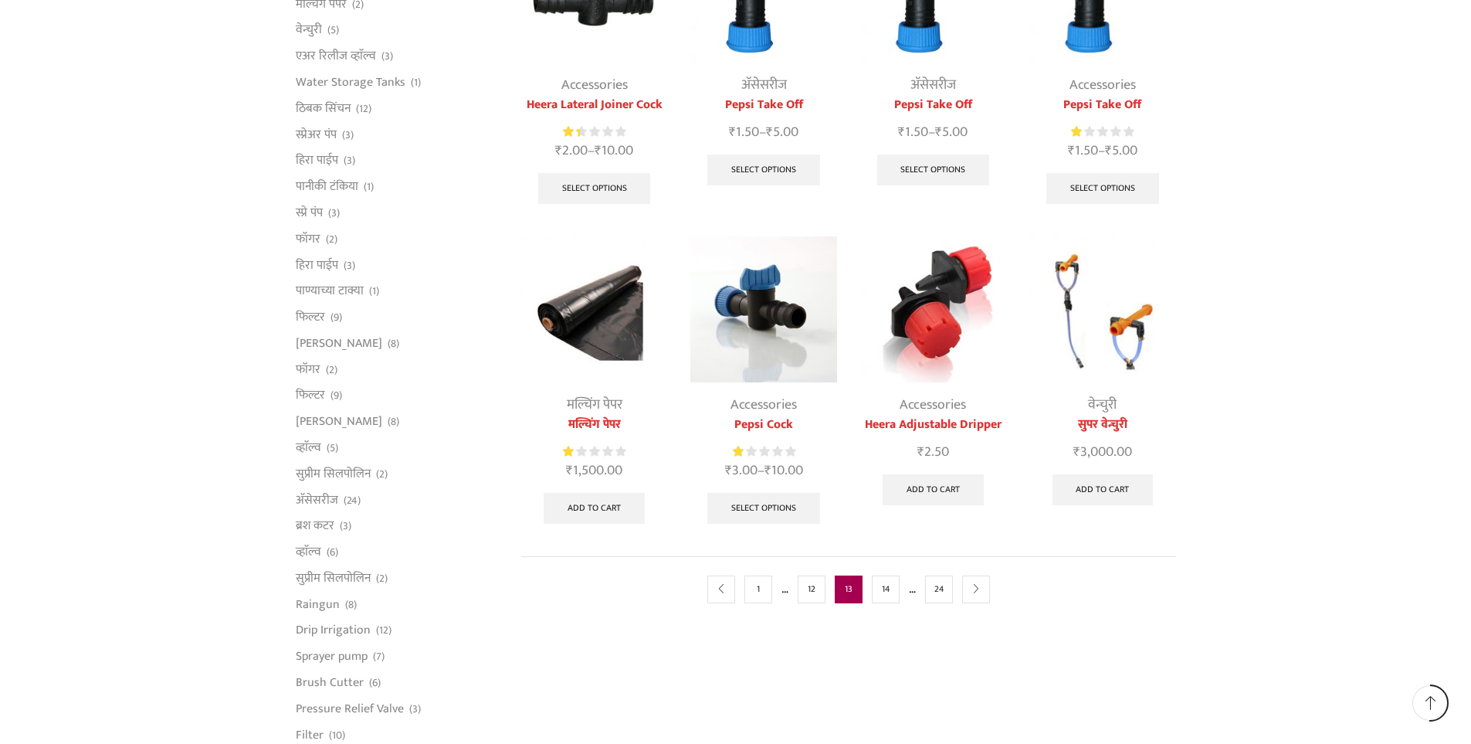
scroll to position [618, 0]
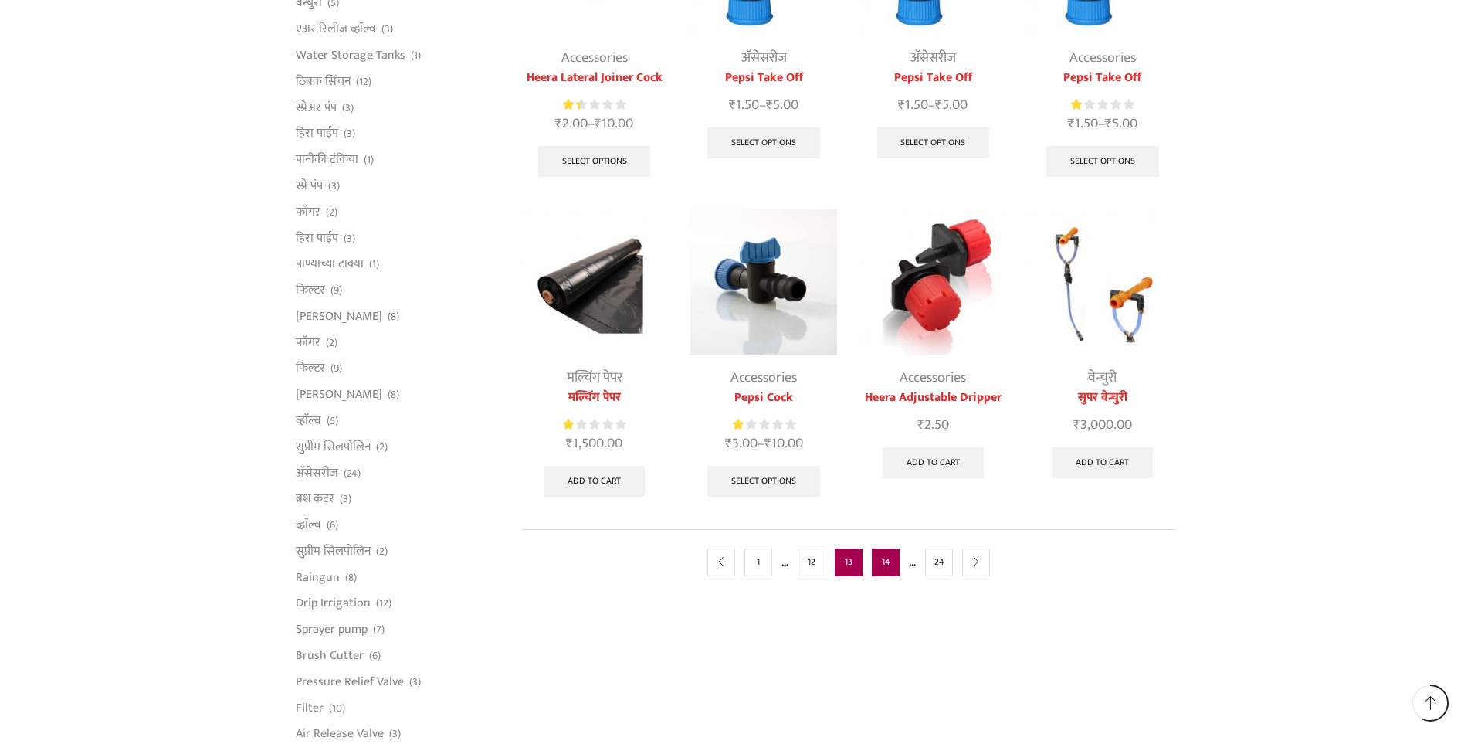
click at [886, 575] on link "14" at bounding box center [886, 562] width 28 height 28
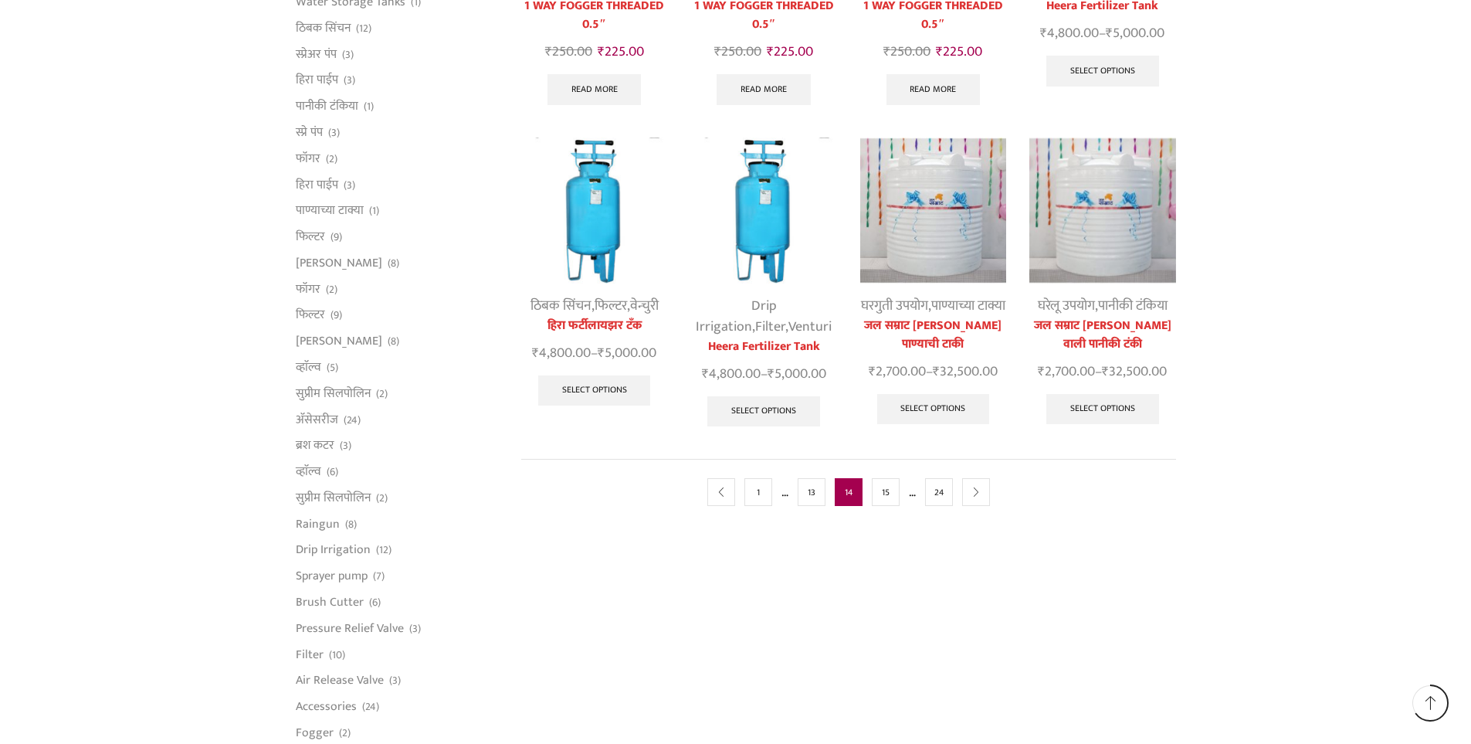
scroll to position [695, 0]
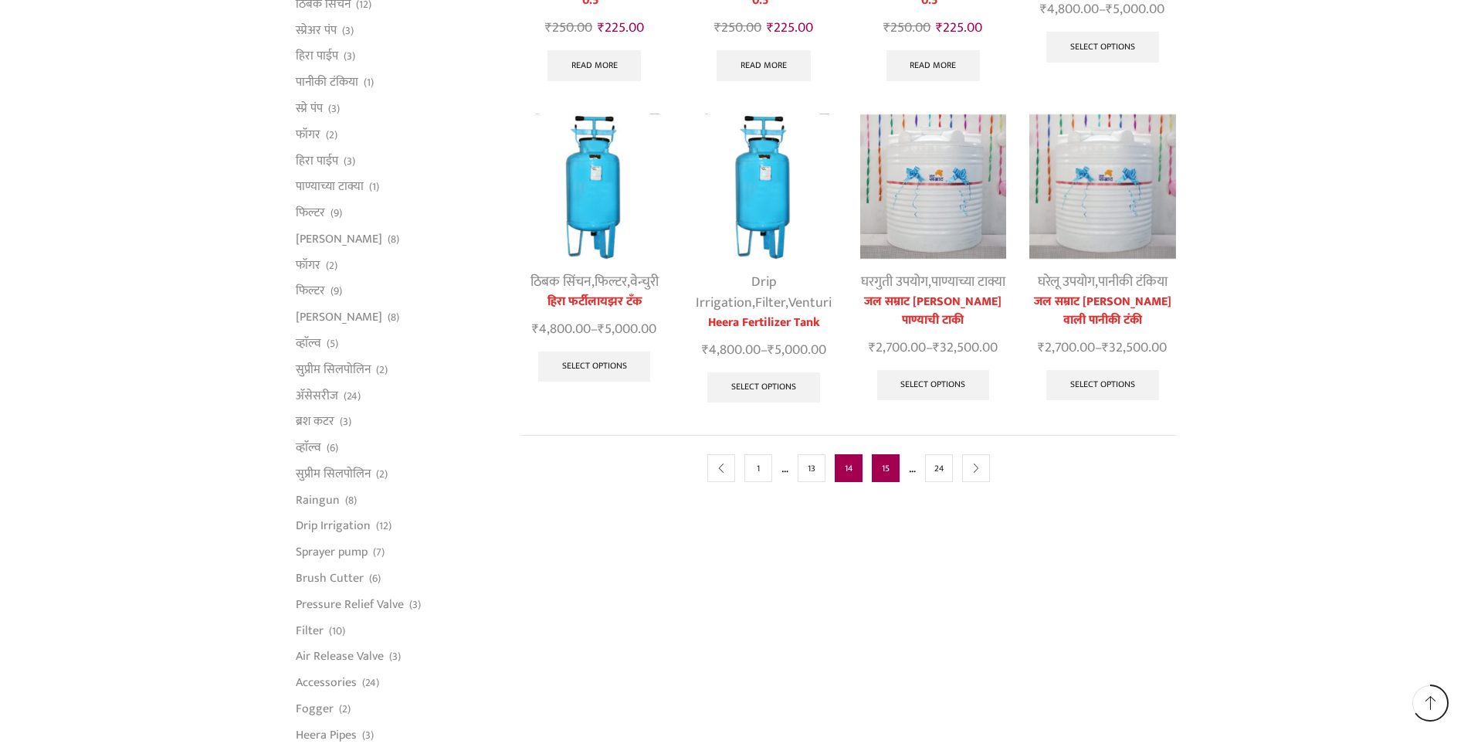
click at [891, 482] on link "15" at bounding box center [886, 468] width 28 height 28
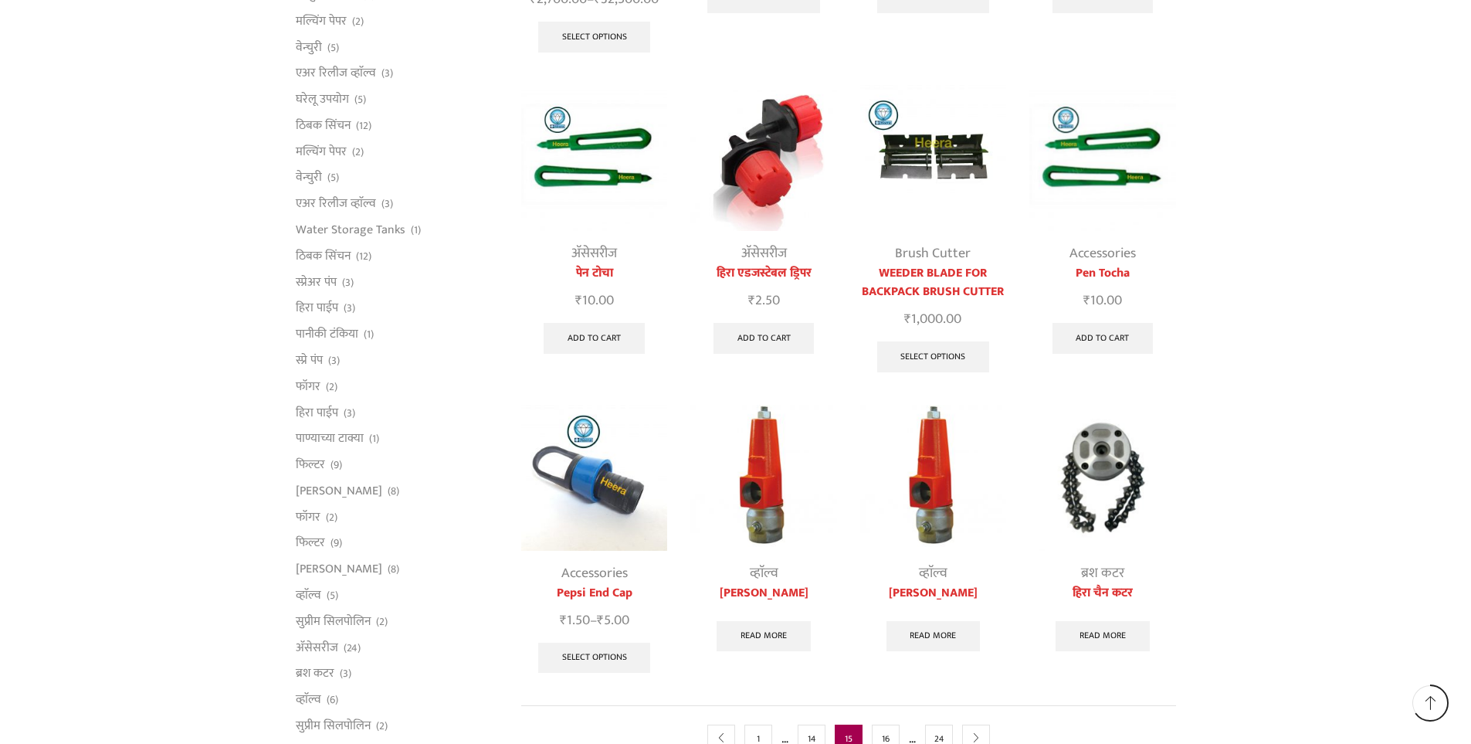
scroll to position [695, 0]
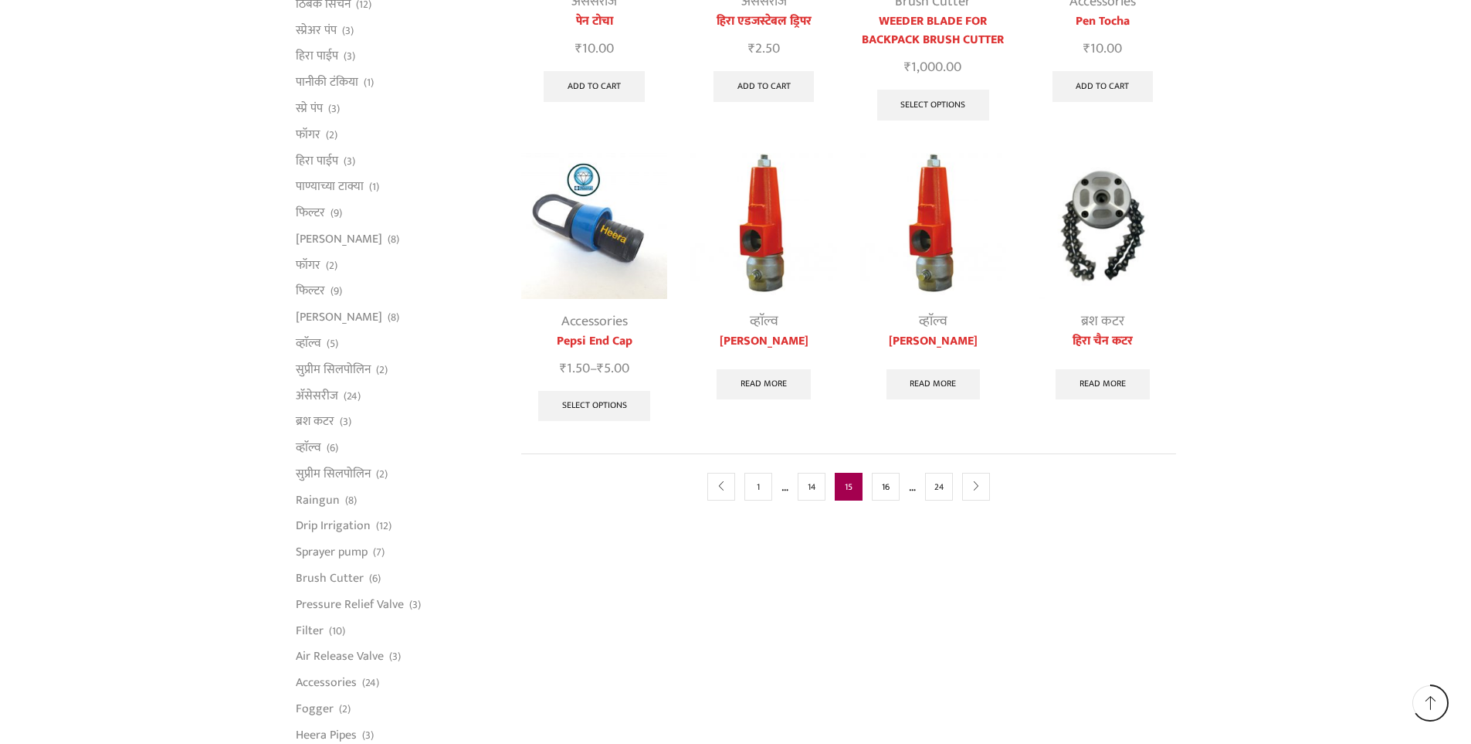
click at [891, 489] on link "16" at bounding box center [886, 487] width 28 height 28
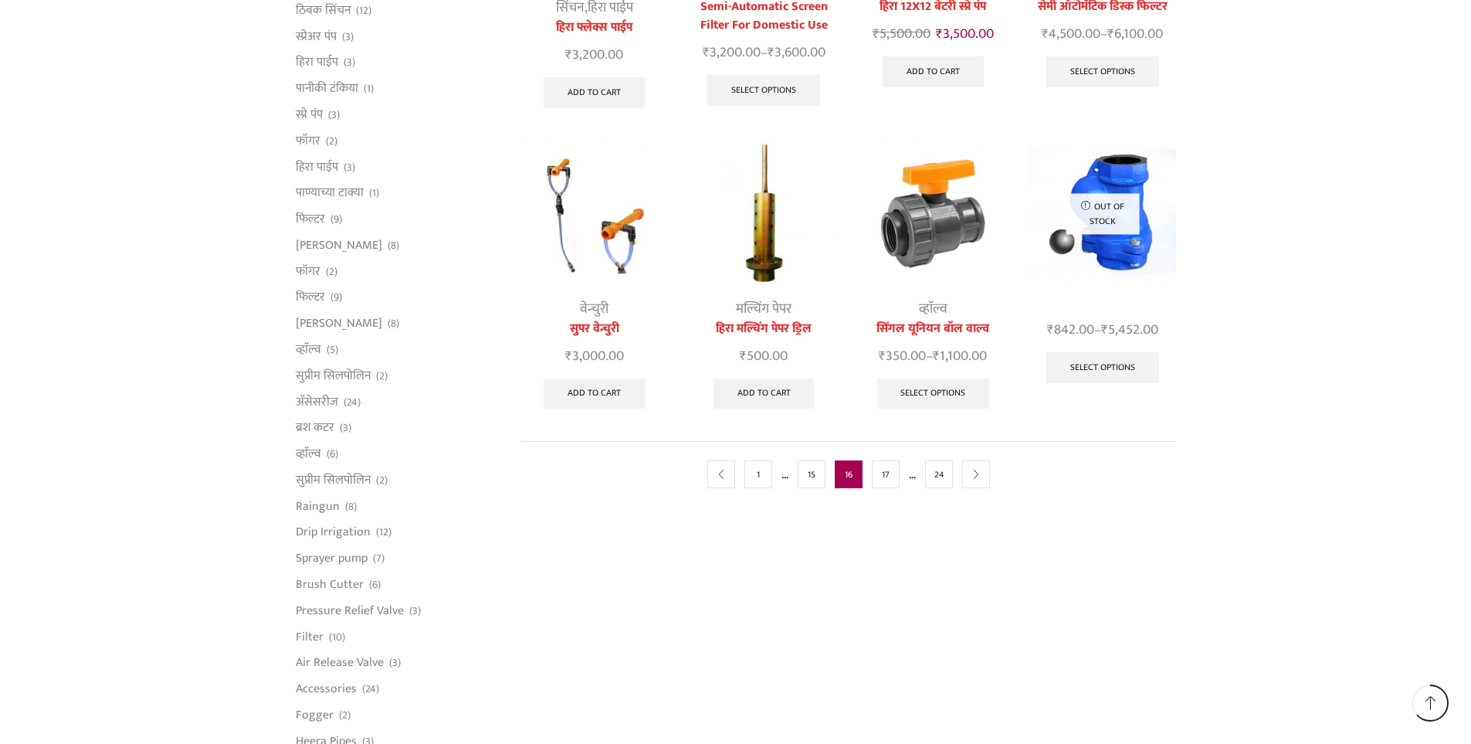
scroll to position [695, 0]
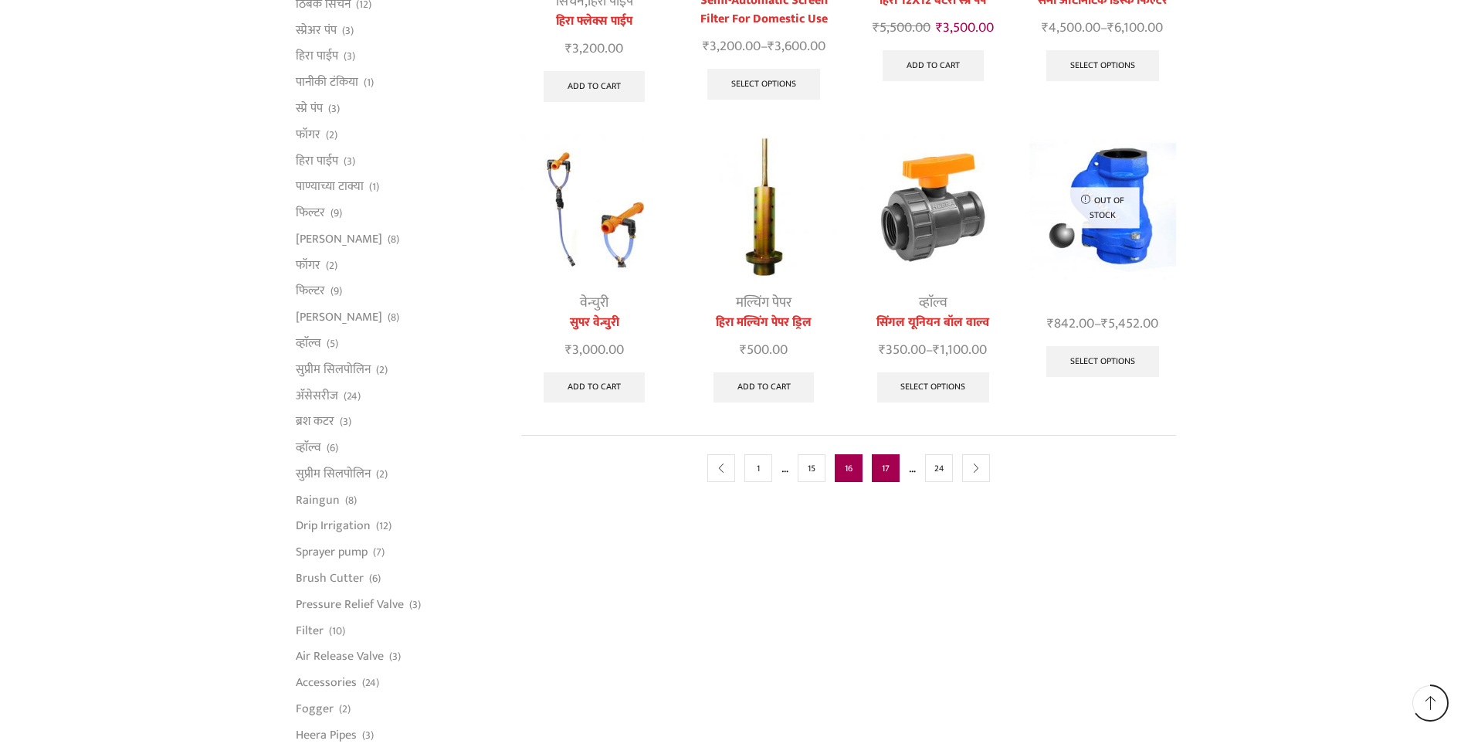
click at [887, 457] on link "17" at bounding box center [886, 468] width 28 height 28
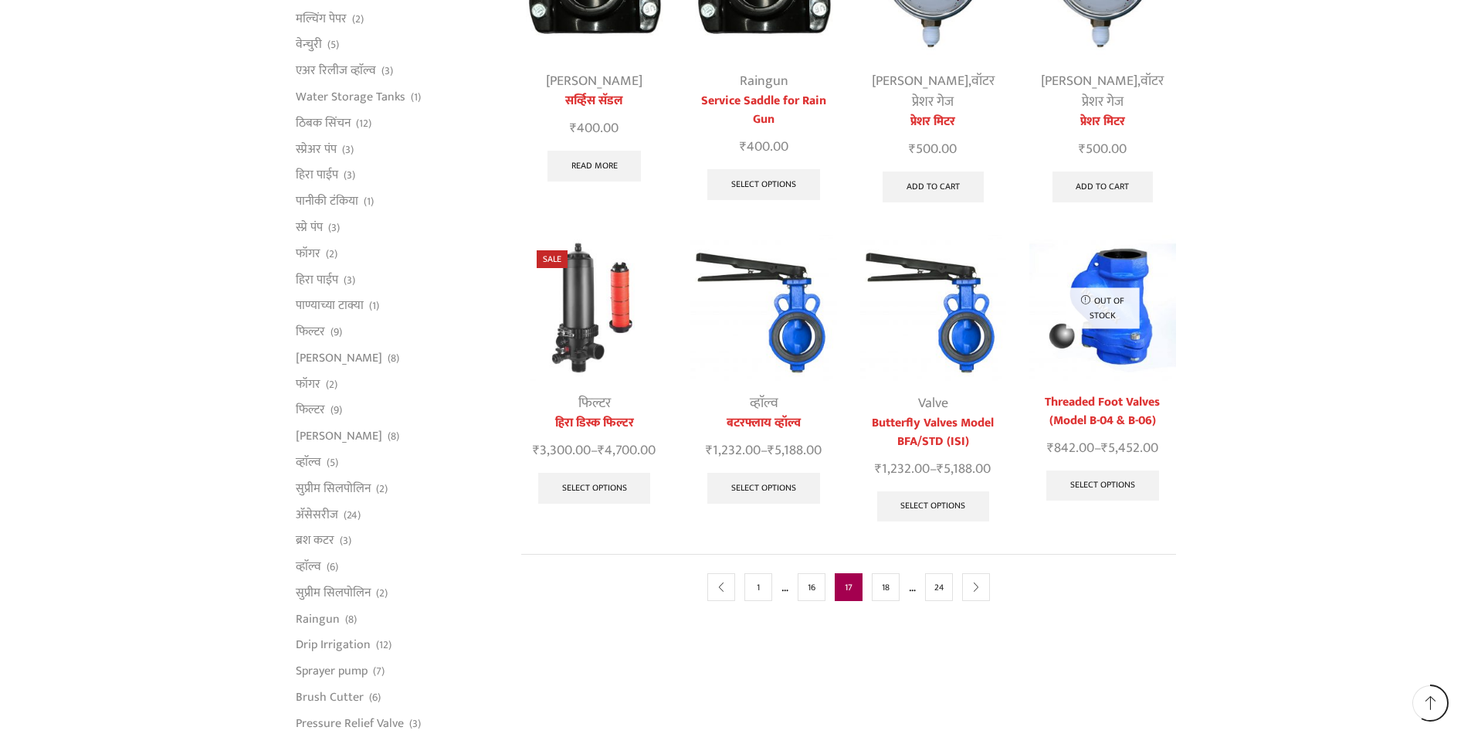
scroll to position [618, 0]
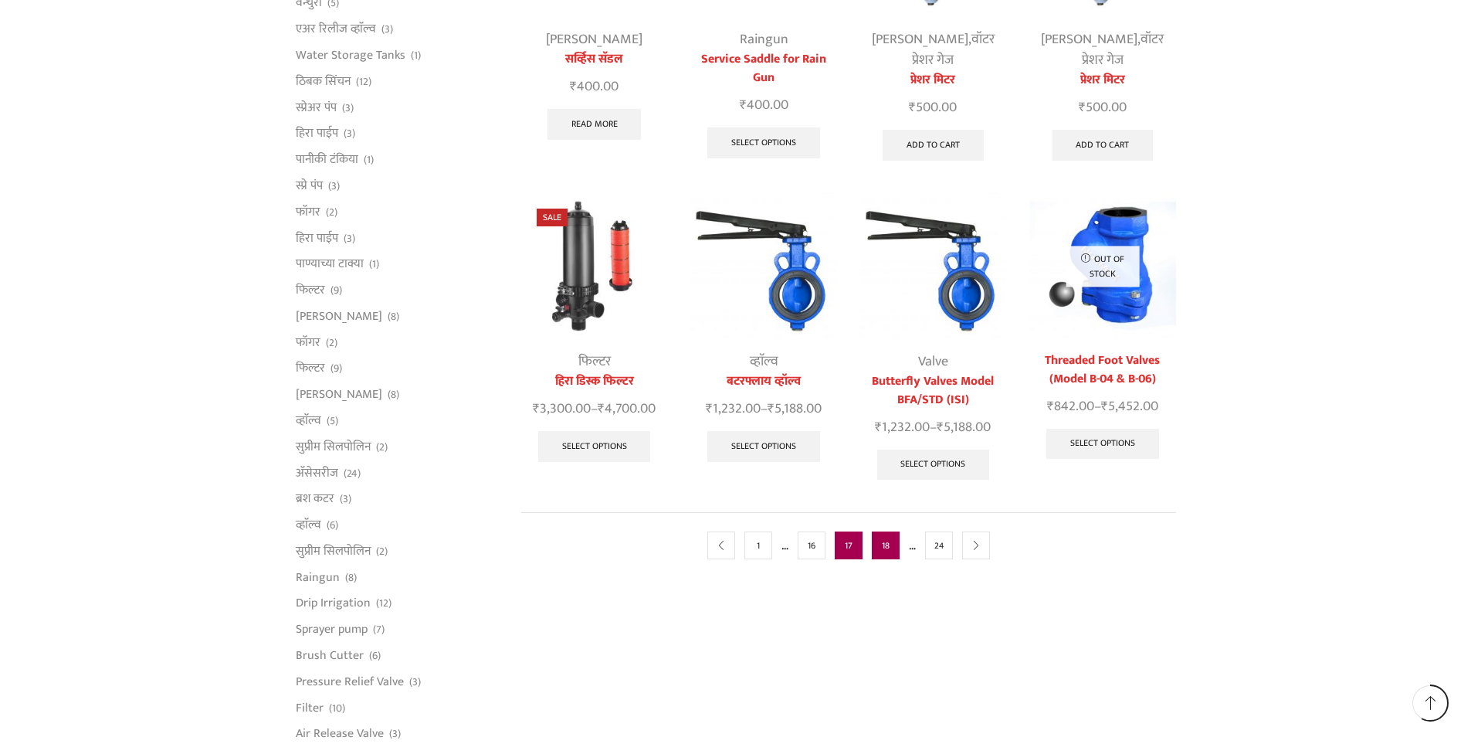
click at [887, 542] on link "18" at bounding box center [886, 545] width 28 height 28
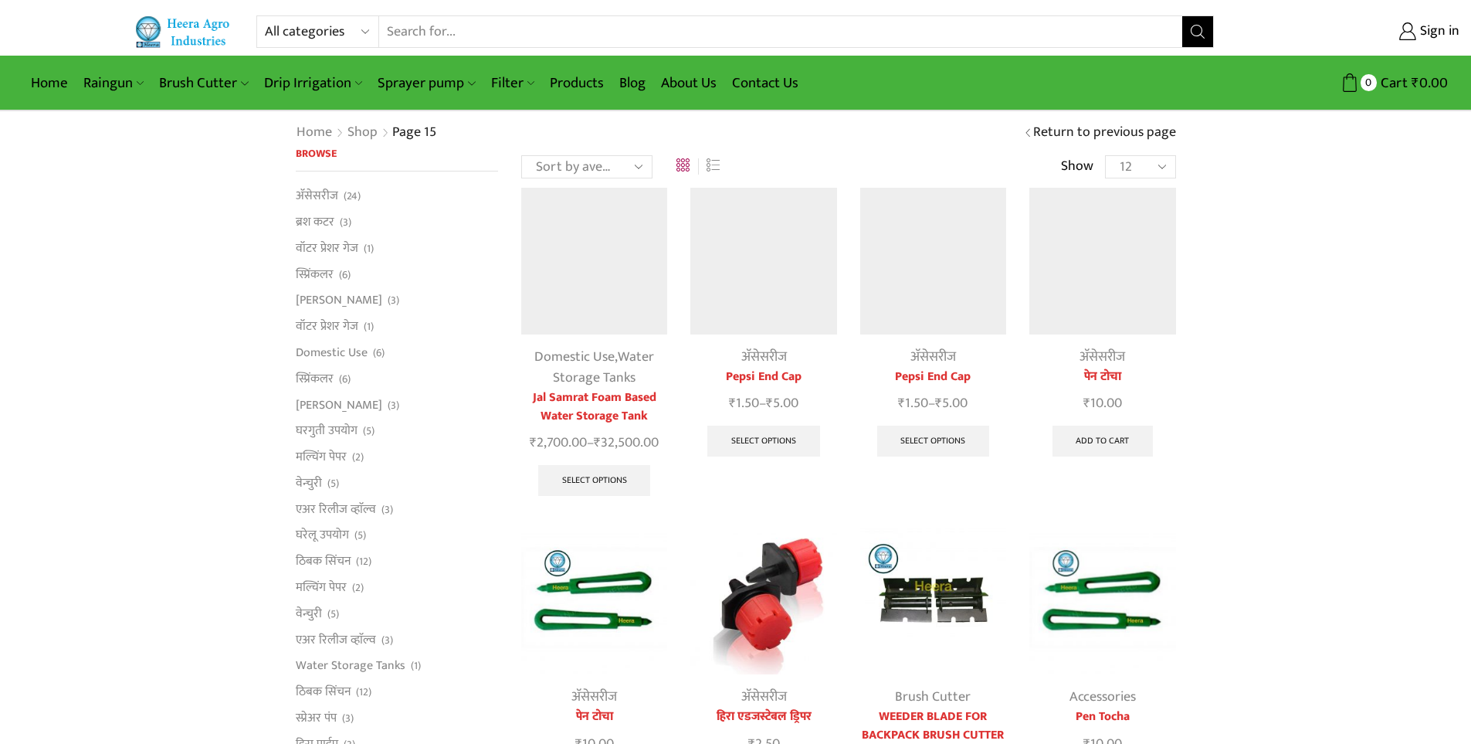
scroll to position [695, 0]
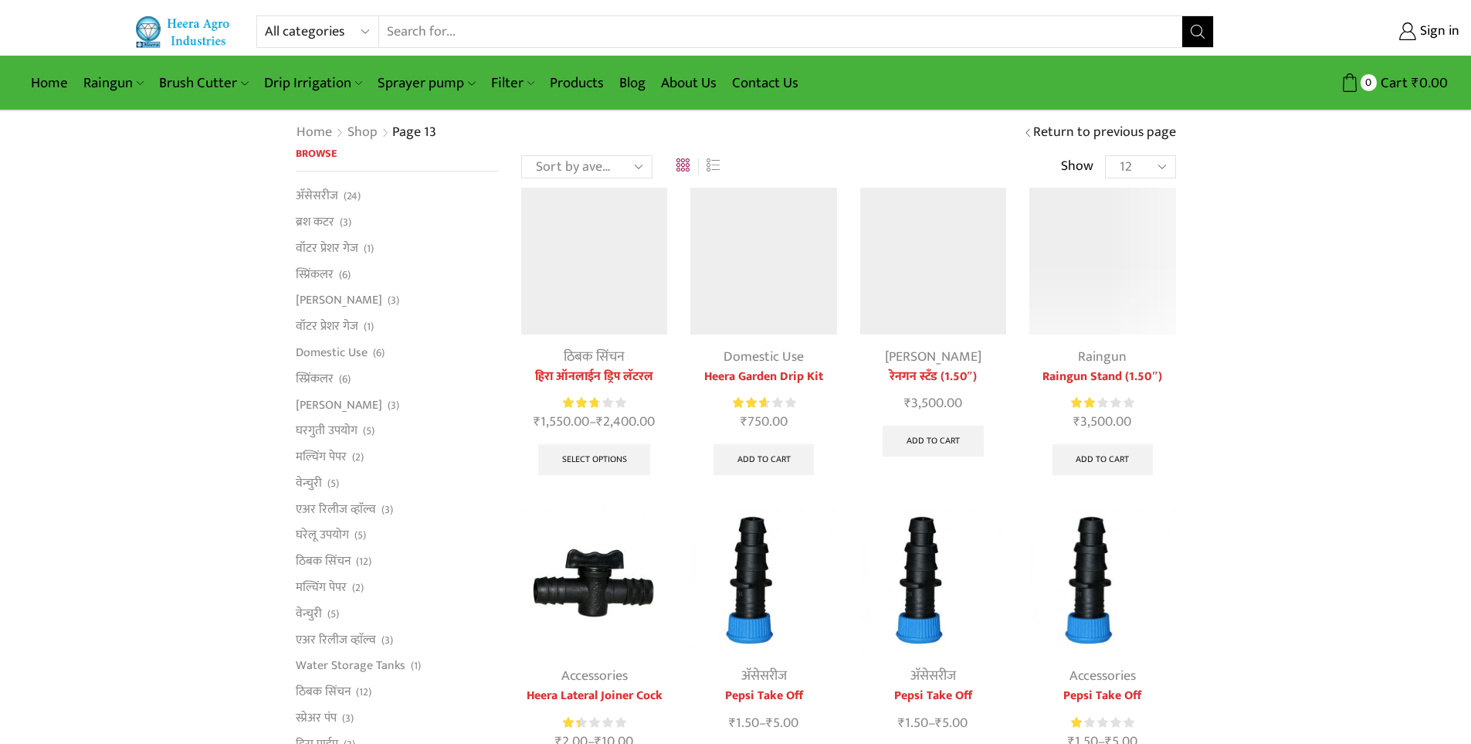
scroll to position [618, 0]
